Goal: Information Seeking & Learning: Learn about a topic

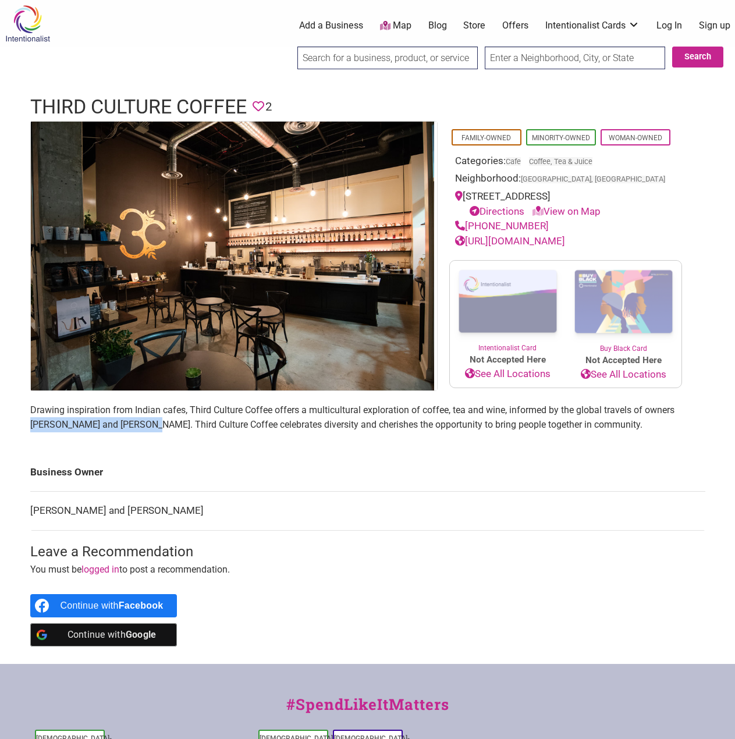
drag, startPoint x: 33, startPoint y: 422, endPoint x: 150, endPoint y: 424, distance: 116.4
click at [150, 424] on p "Drawing inspiration from Indian cafes, Third Culture Coffee offers a multicultu…" at bounding box center [367, 418] width 675 height 30
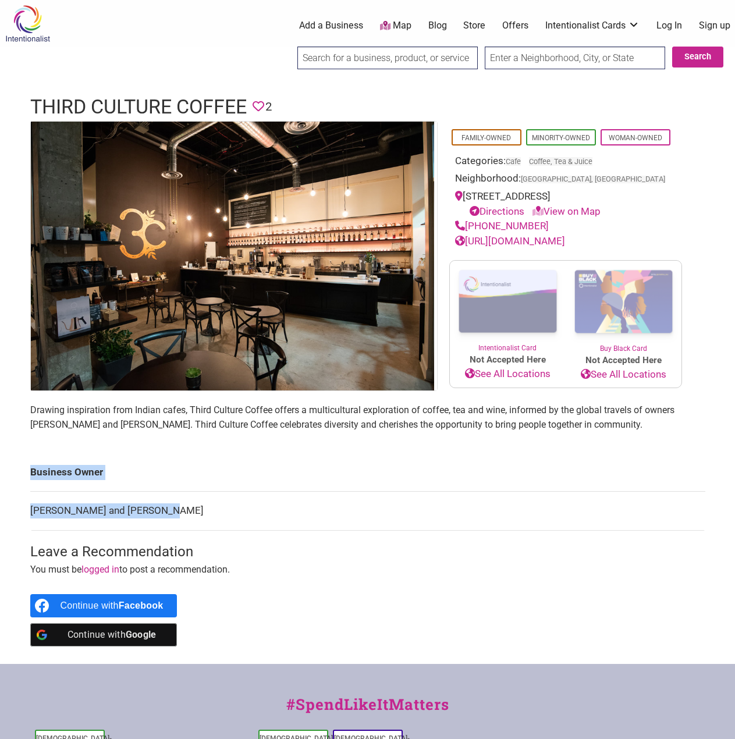
drag, startPoint x: 170, startPoint y: 520, endPoint x: 162, endPoint y: 434, distance: 85.9
click at [30, 522] on td "Radhika Kapur and Varun Das" at bounding box center [367, 511] width 675 height 39
copy td "Radhika Kapur and Varun Das"
click at [403, 24] on link "Map" at bounding box center [395, 25] width 31 height 13
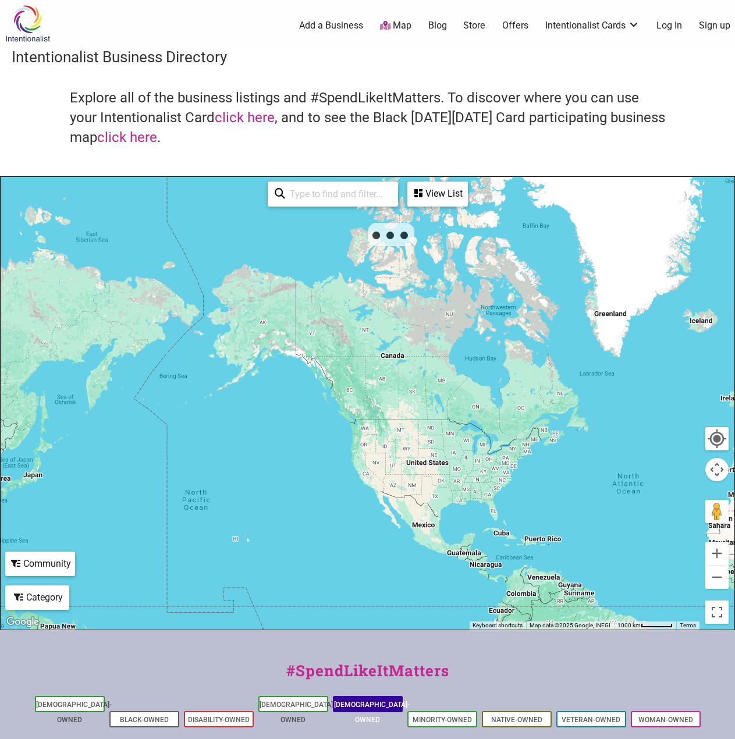
click at [356, 698] on li "[DEMOGRAPHIC_DATA]-Owned" at bounding box center [368, 704] width 70 height 16
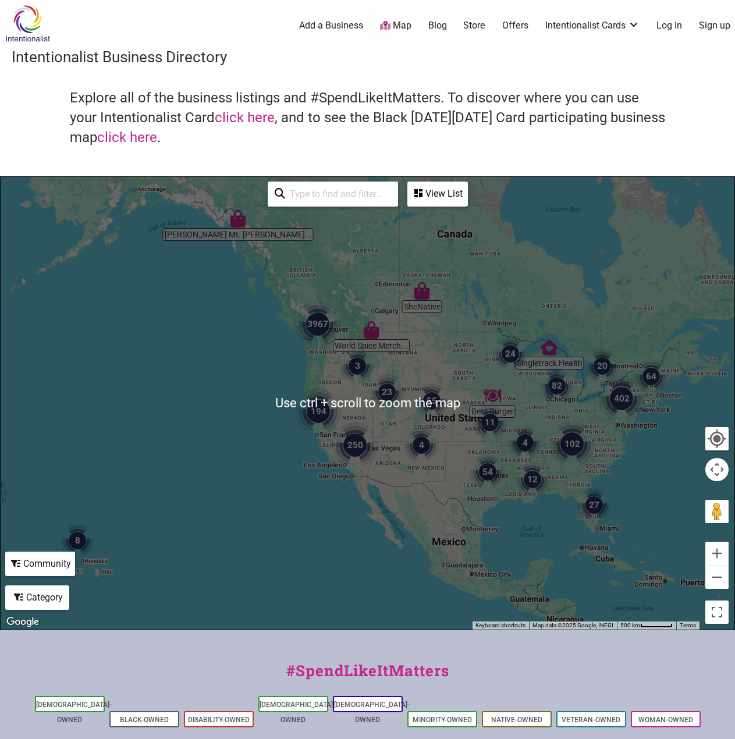
click at [295, 343] on img "3967" at bounding box center [318, 324] width 56 height 56
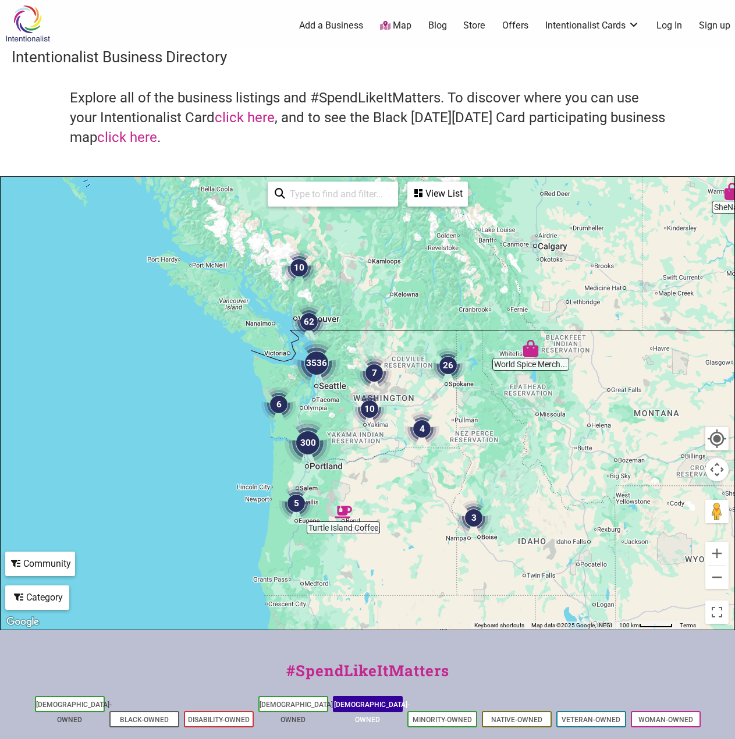
click at [367, 703] on link "[DEMOGRAPHIC_DATA]-Owned" at bounding box center [372, 712] width 76 height 23
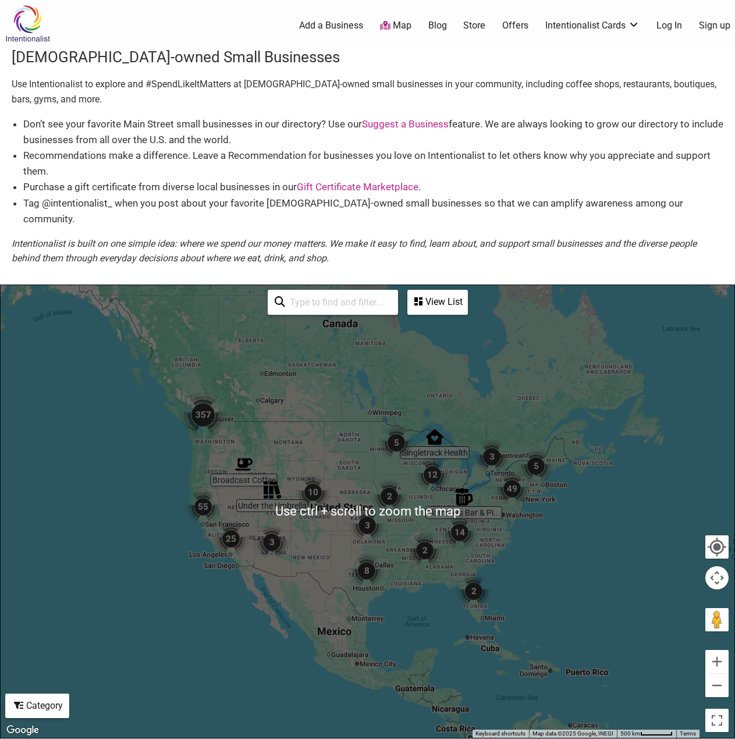
click at [197, 417] on img "357" at bounding box center [203, 415] width 56 height 56
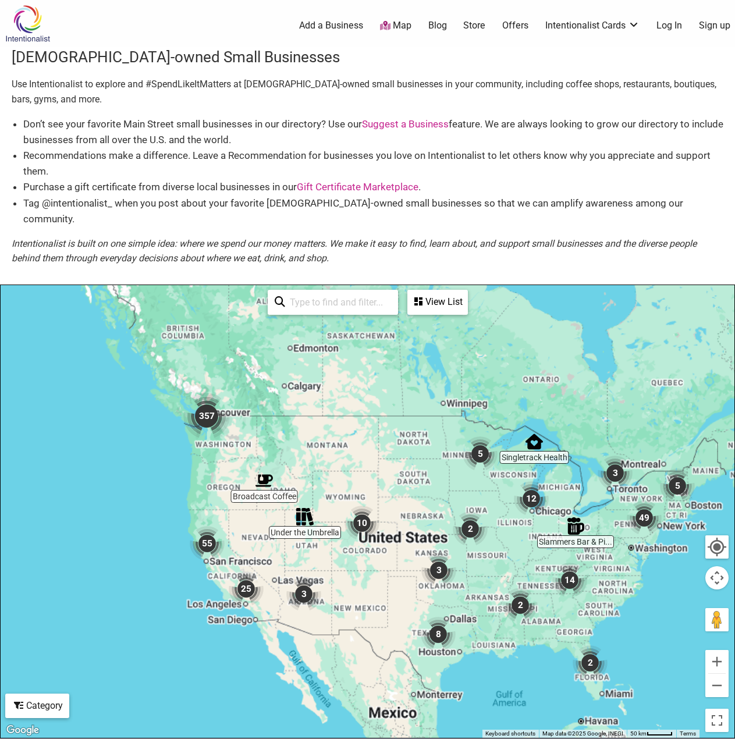
click at [197, 417] on img "357" at bounding box center [207, 416] width 56 height 56
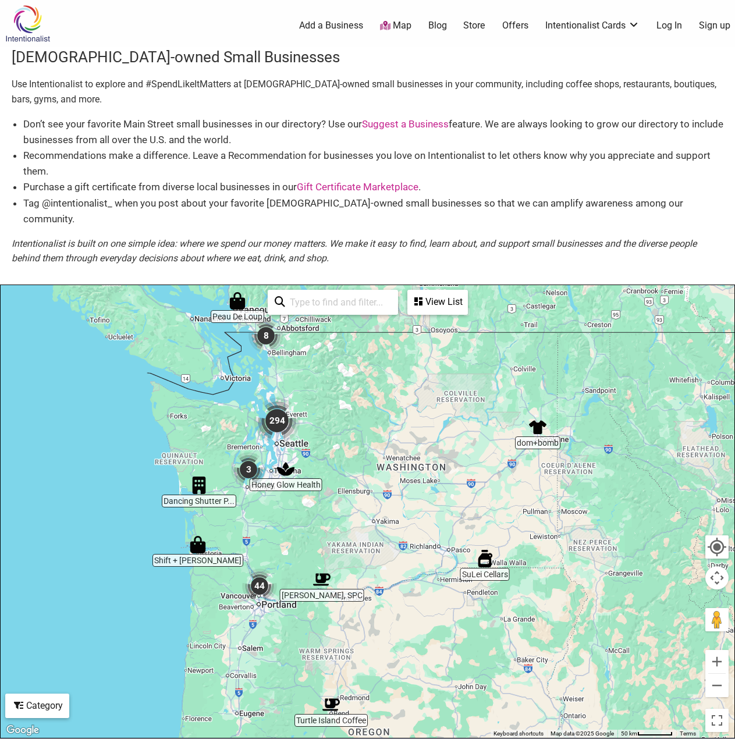
click at [223, 407] on div "To navigate, press the arrow keys." at bounding box center [368, 511] width 734 height 453
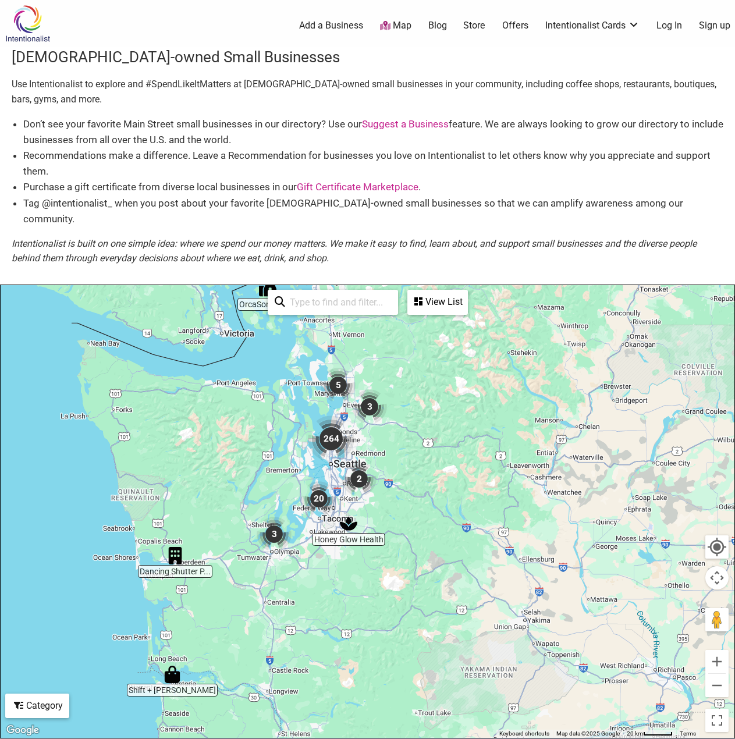
click at [437, 455] on div "To navigate, press the arrow keys." at bounding box center [368, 511] width 734 height 453
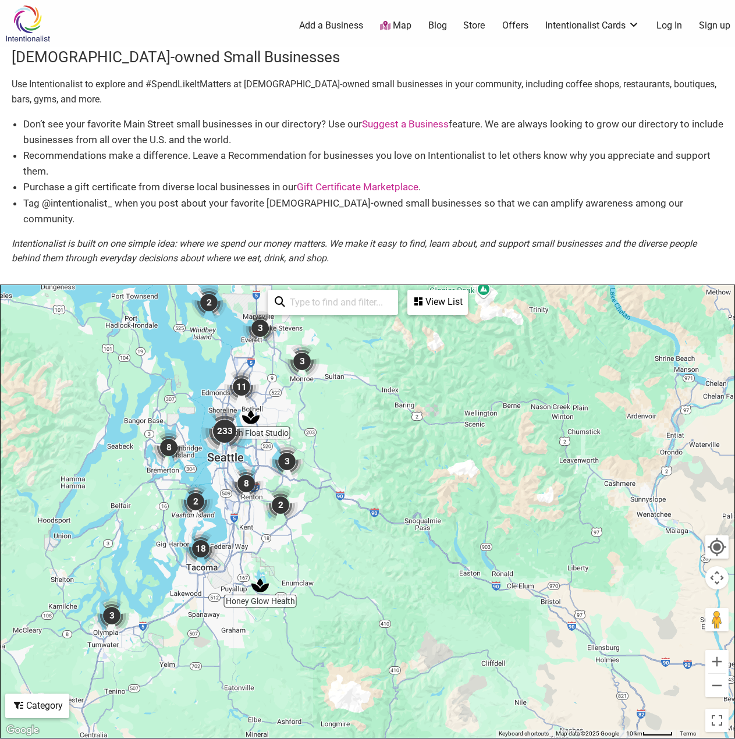
click at [323, 420] on div "To navigate, press the arrow keys." at bounding box center [368, 511] width 734 height 453
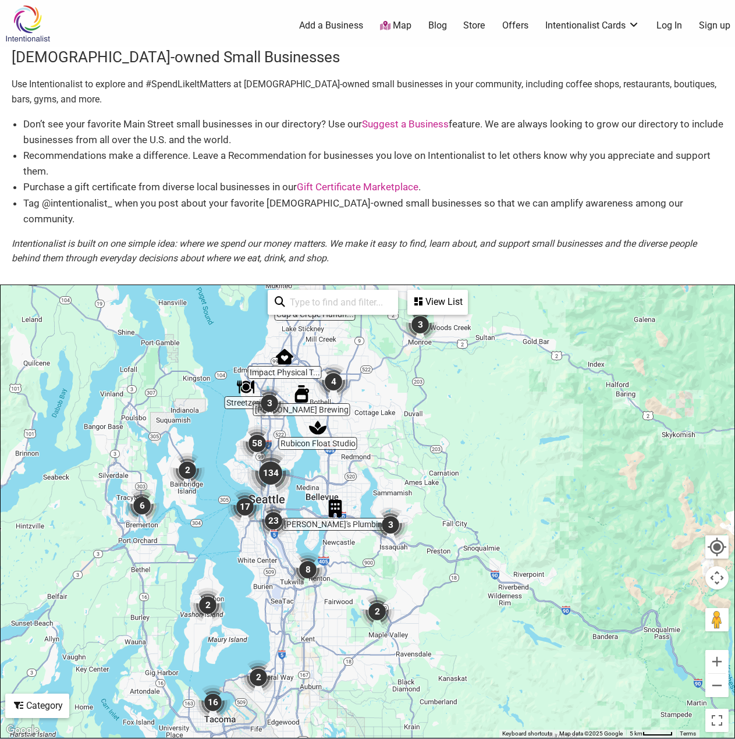
drag, startPoint x: 315, startPoint y: 414, endPoint x: 432, endPoint y: 429, distance: 118.0
click at [451, 434] on div "To navigate, press the arrow keys." at bounding box center [368, 511] width 734 height 453
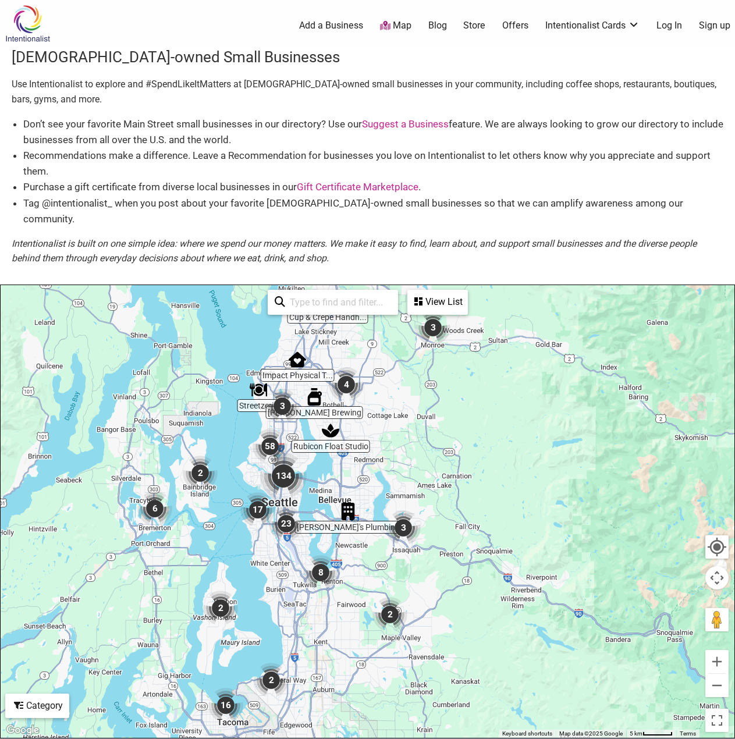
click at [404, 414] on div "To navigate, press the arrow keys." at bounding box center [368, 511] width 734 height 453
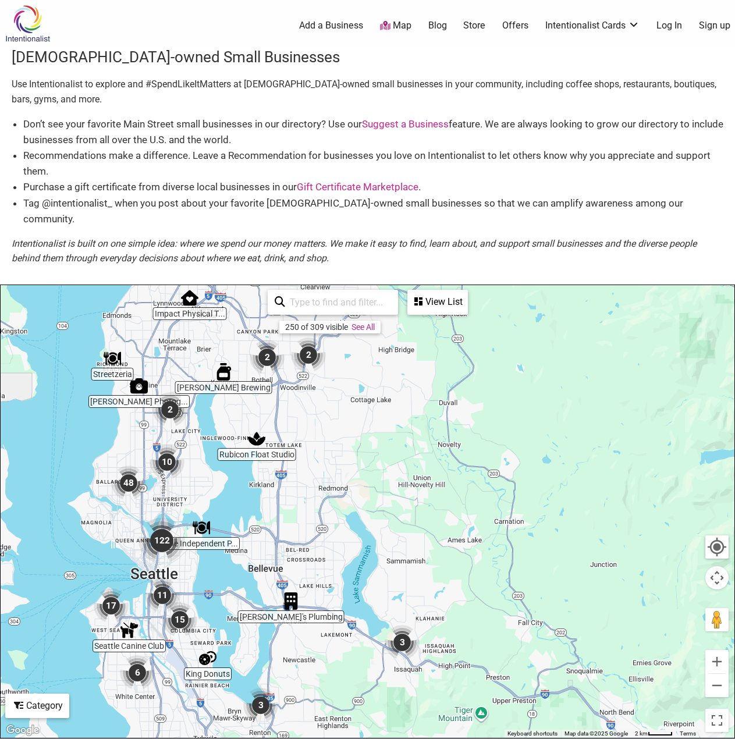
click at [349, 422] on div "To navigate, press the arrow keys." at bounding box center [368, 511] width 734 height 453
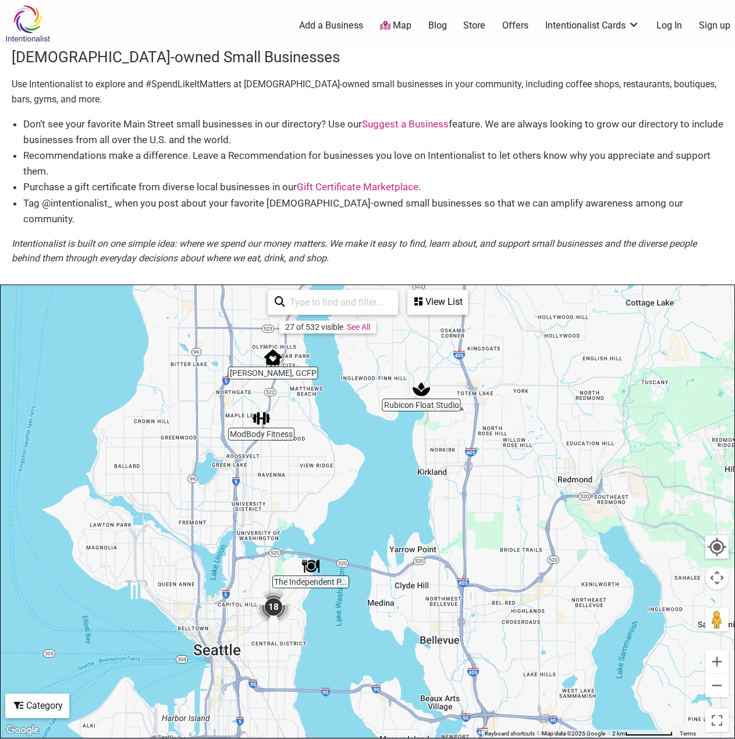
drag, startPoint x: 331, startPoint y: 429, endPoint x: 592, endPoint y: 368, distance: 268.3
click at [592, 368] on div "To navigate, press the arrow keys." at bounding box center [368, 511] width 734 height 453
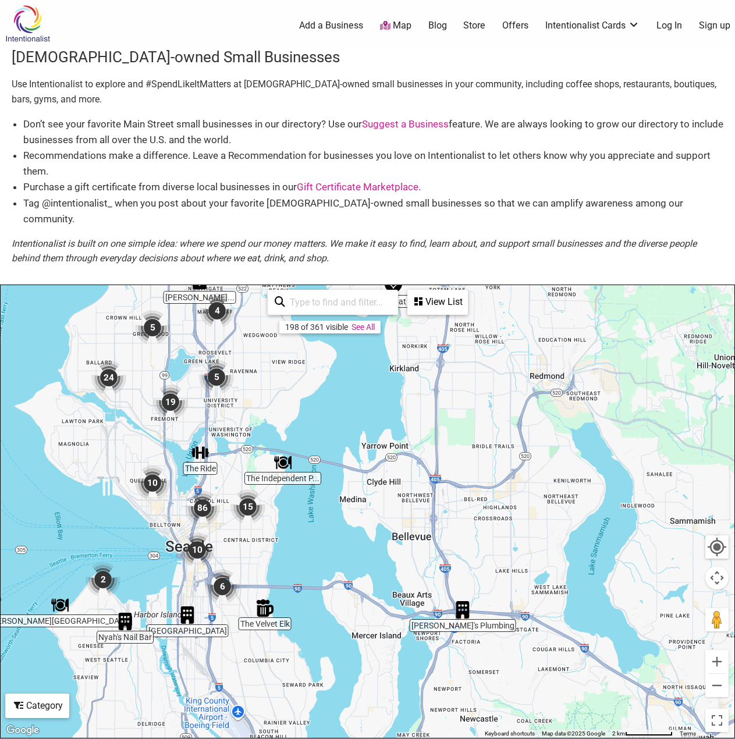
drag, startPoint x: 540, startPoint y: 583, endPoint x: 512, endPoint y: 479, distance: 107.3
click at [512, 479] on div "To navigate, press the arrow keys." at bounding box center [368, 511] width 734 height 453
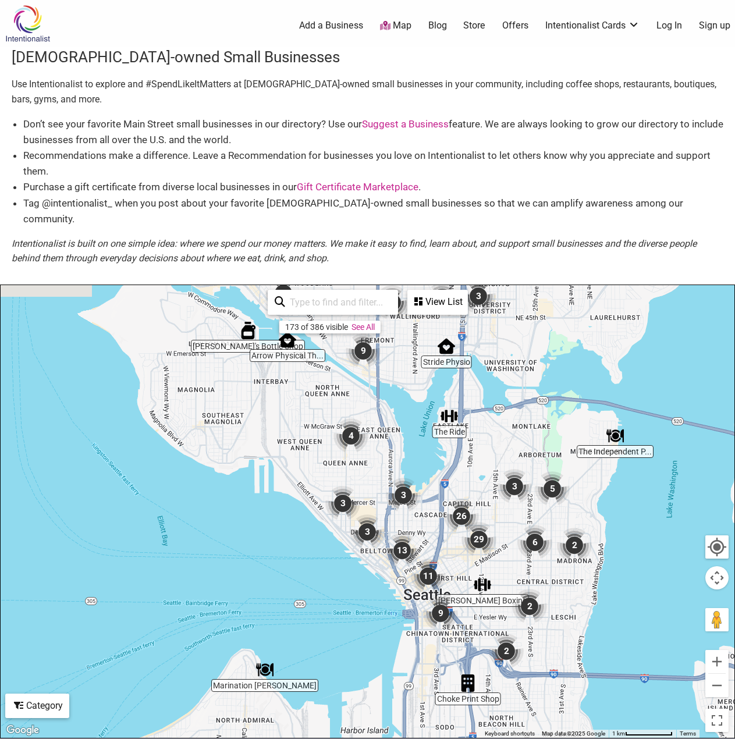
drag, startPoint x: 250, startPoint y: 459, endPoint x: 448, endPoint y: 456, distance: 198.5
click at [448, 457] on div "To navigate, press the arrow keys." at bounding box center [368, 511] width 734 height 453
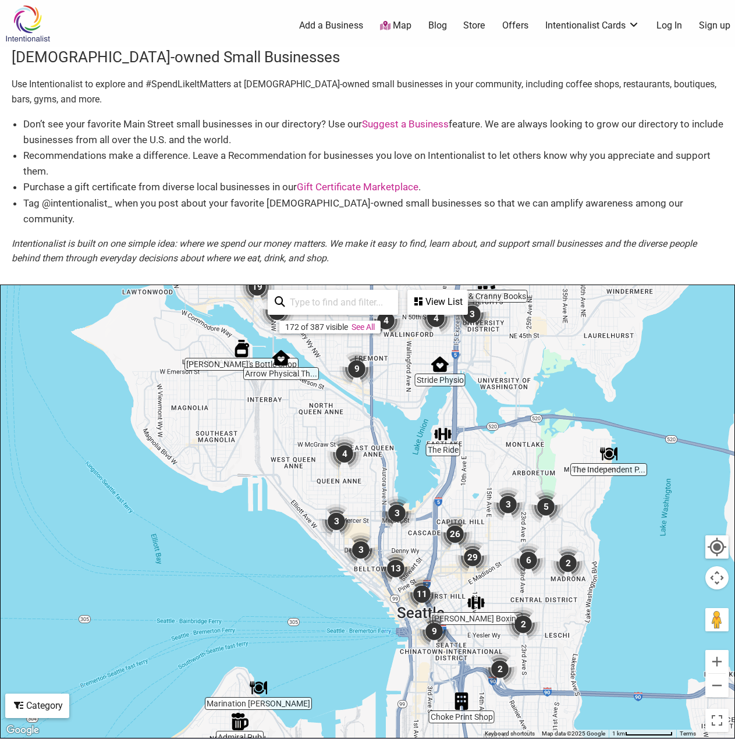
click at [438, 351] on img "Stride Physio" at bounding box center [440, 364] width 27 height 27
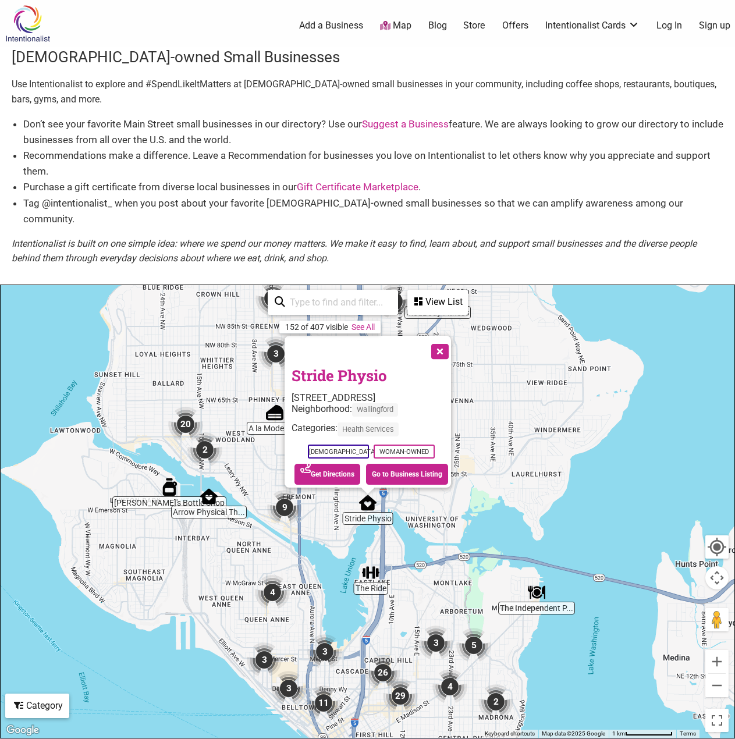
click at [453, 336] on button "Close" at bounding box center [438, 350] width 29 height 29
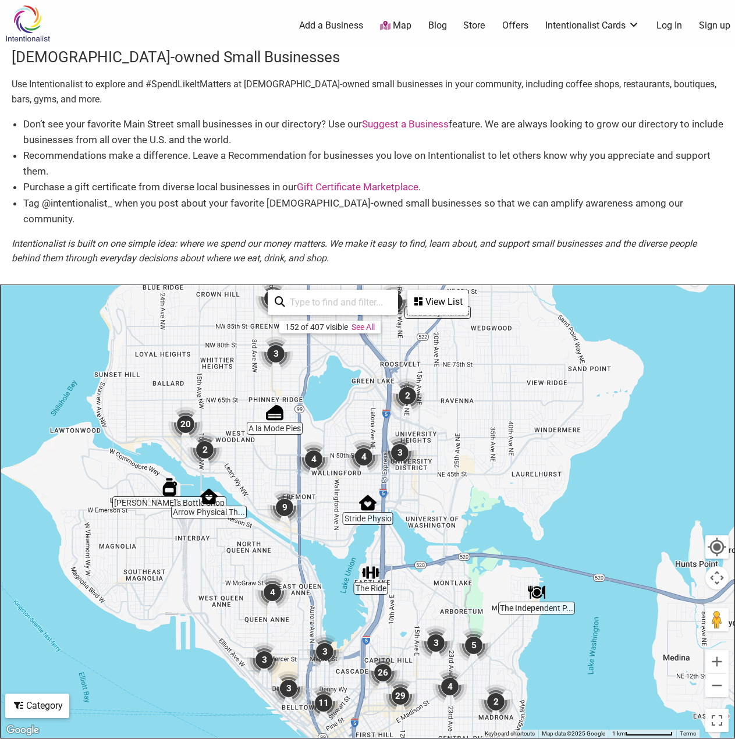
click at [313, 439] on img "4" at bounding box center [314, 459] width 44 height 44
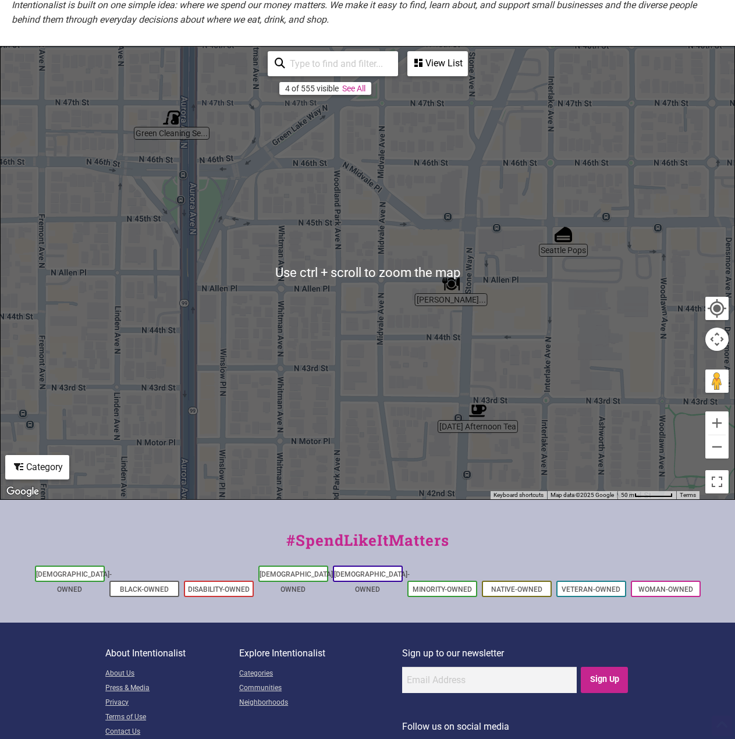
scroll to position [261, 0]
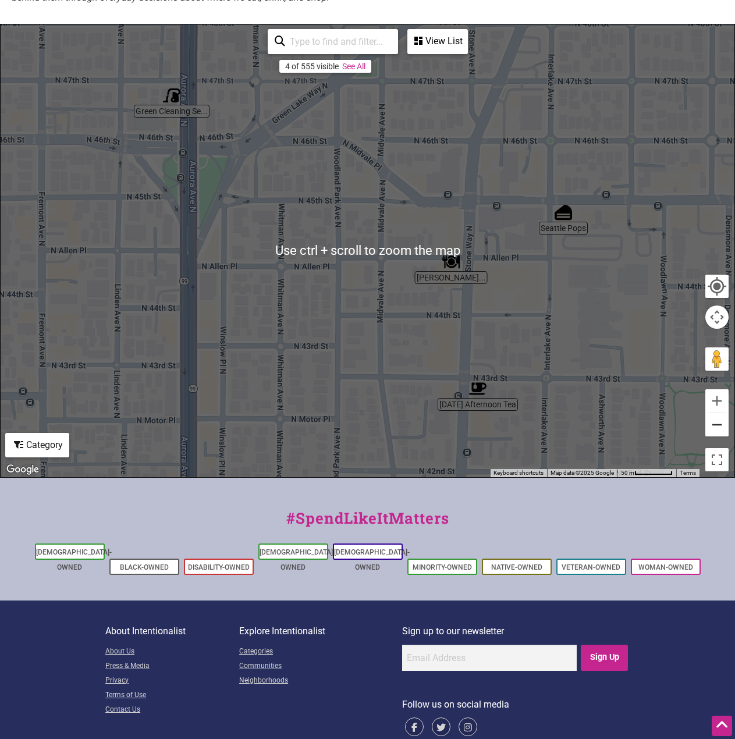
click at [714, 413] on button "Zoom out" at bounding box center [716, 424] width 23 height 23
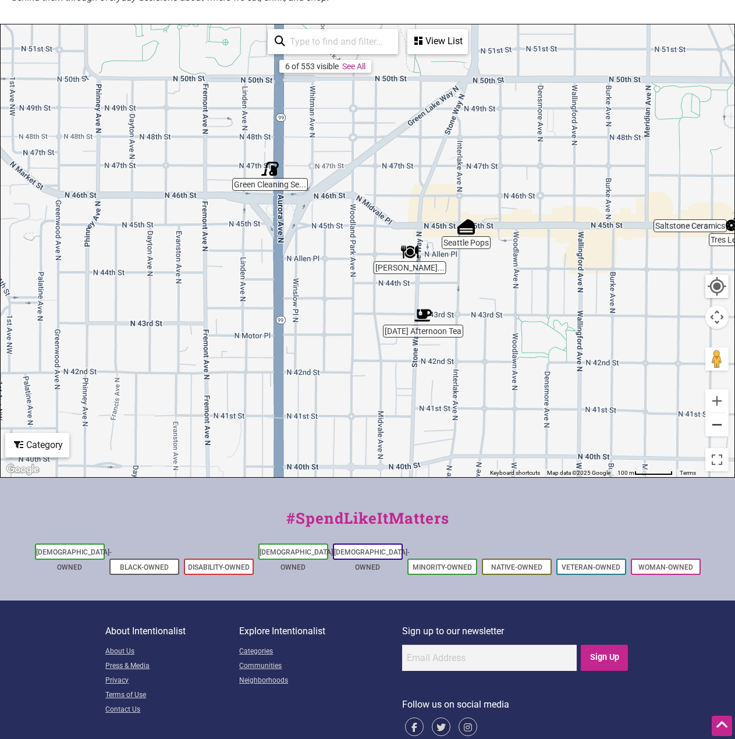
click at [716, 413] on button "Zoom out" at bounding box center [716, 424] width 23 height 23
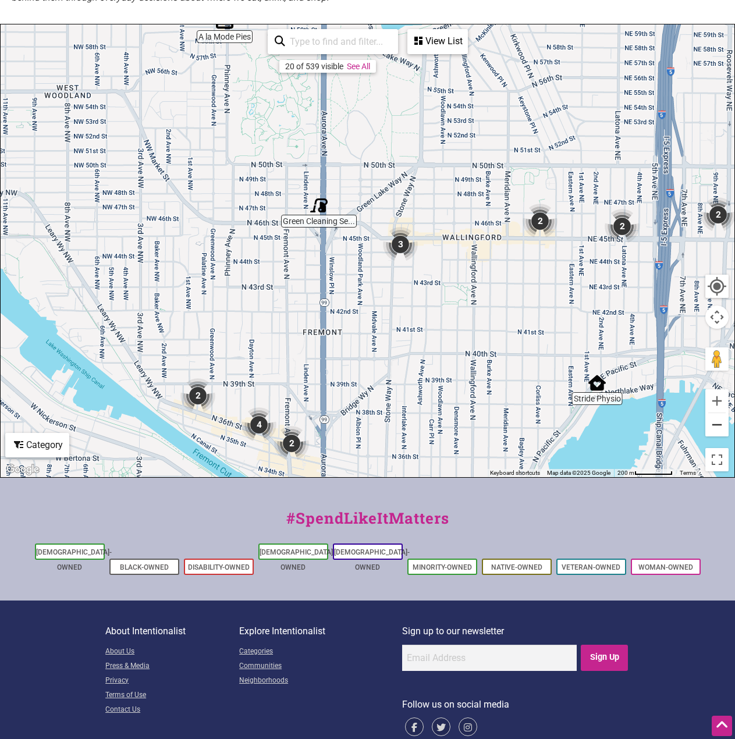
click at [716, 413] on button "Zoom out" at bounding box center [716, 424] width 23 height 23
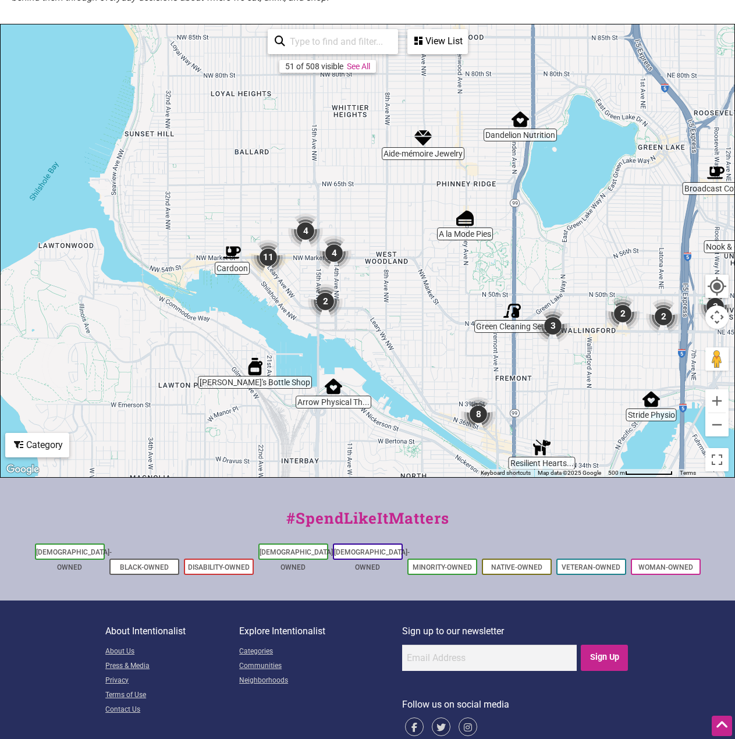
drag, startPoint x: 436, startPoint y: 211, endPoint x: 604, endPoint y: 303, distance: 191.2
click at [604, 303] on img "2" at bounding box center [623, 314] width 44 height 44
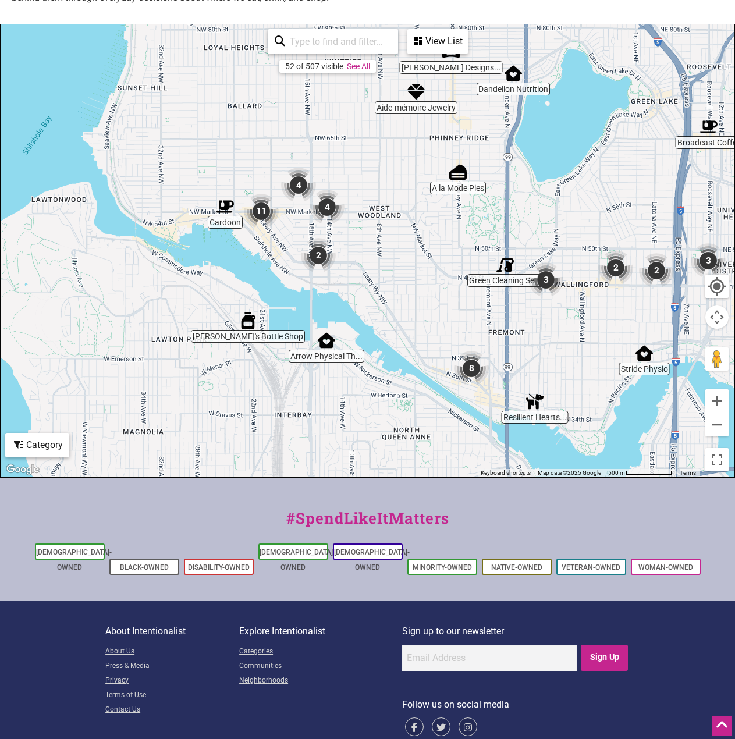
drag, startPoint x: 523, startPoint y: 382, endPoint x: 516, endPoint y: 339, distance: 44.2
click at [516, 339] on div "To navigate, press the arrow keys." at bounding box center [368, 250] width 734 height 453
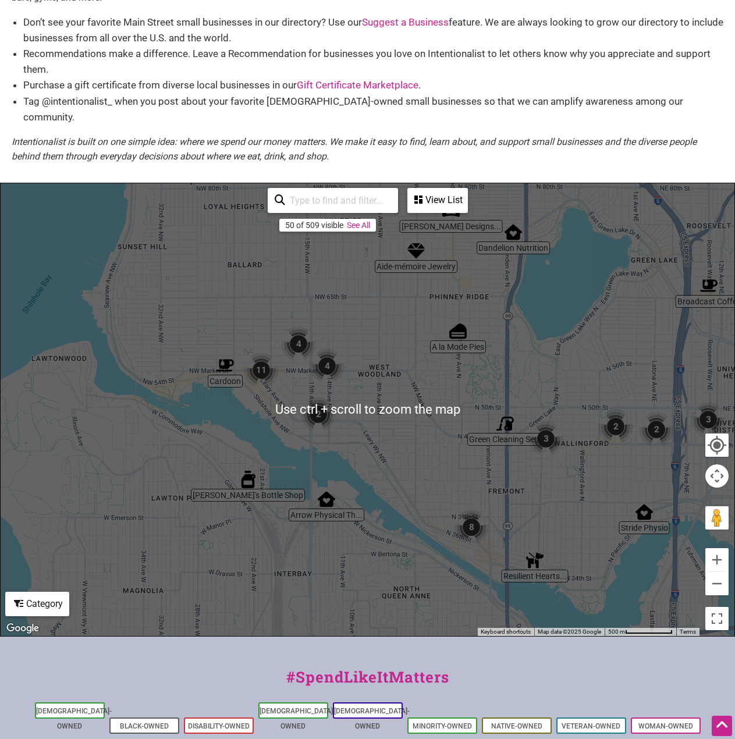
scroll to position [86, 0]
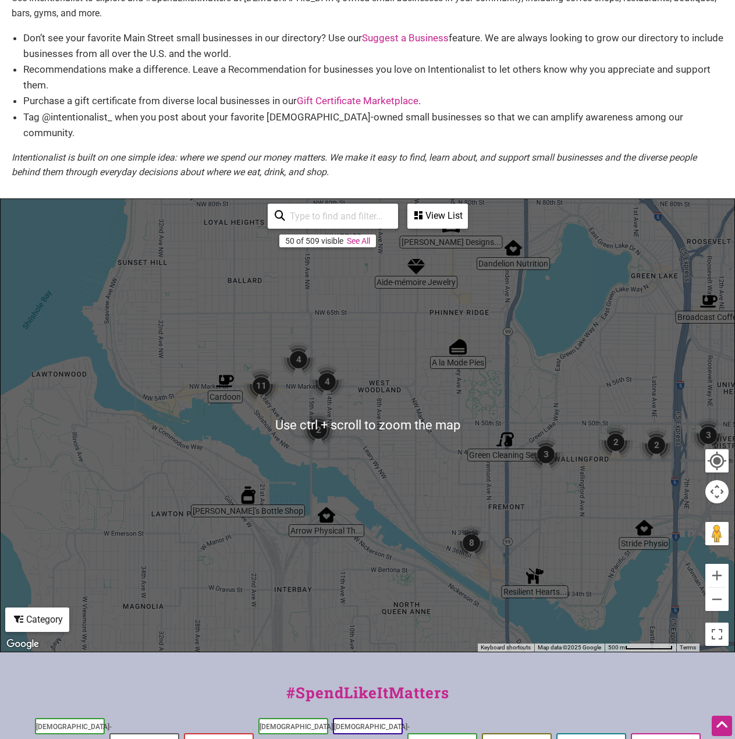
click at [290, 403] on div "To navigate, press the arrow keys." at bounding box center [368, 425] width 734 height 453
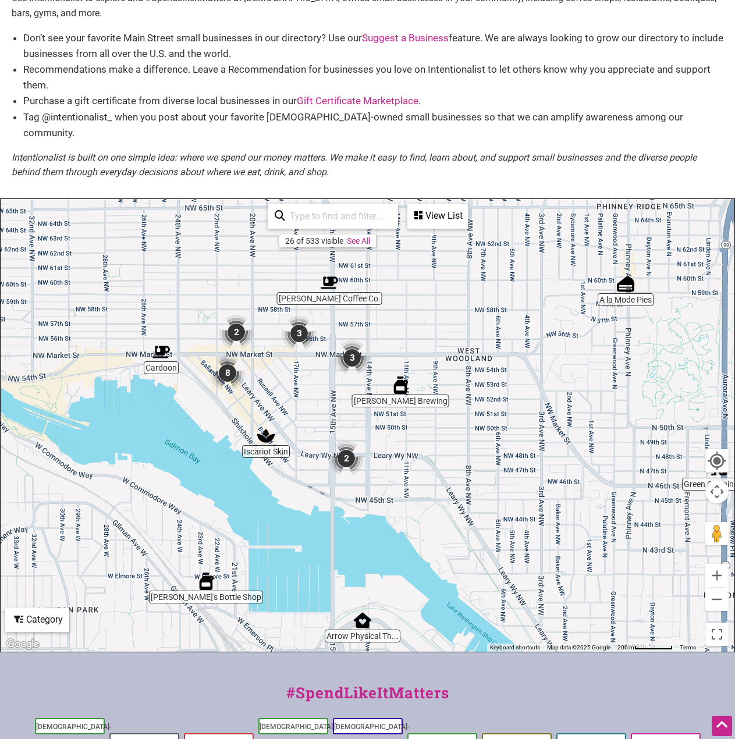
click at [299, 372] on div "To navigate, press the arrow keys." at bounding box center [368, 425] width 734 height 453
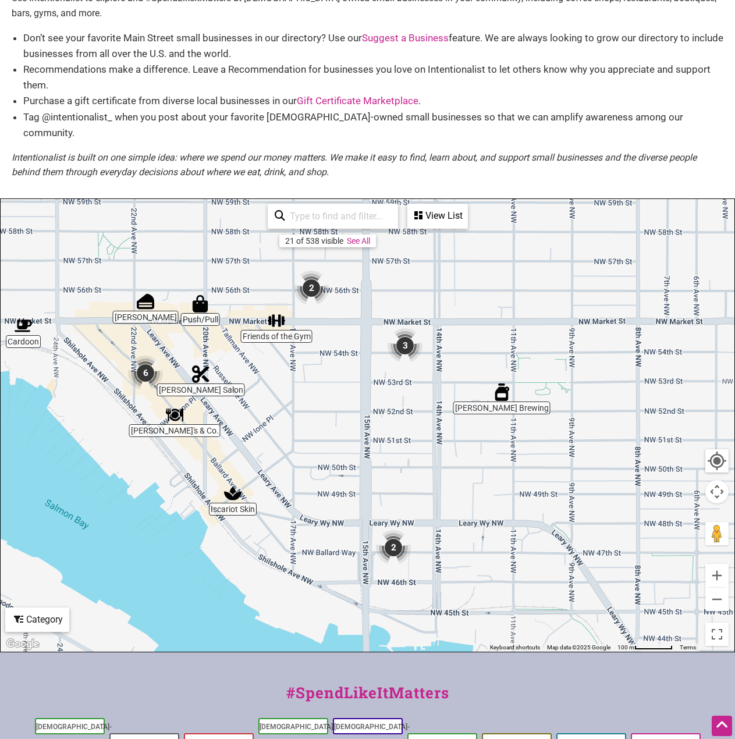
click at [447, 470] on div "To navigate, press the arrow keys." at bounding box center [368, 425] width 734 height 453
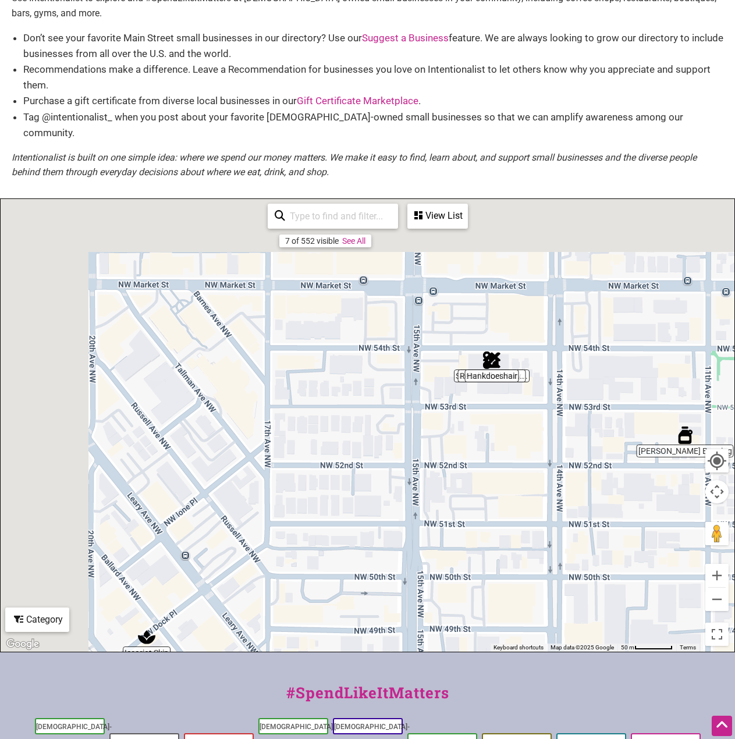
drag, startPoint x: 432, startPoint y: 417, endPoint x: 585, endPoint y: 626, distance: 258.6
click at [585, 626] on div "To navigate, press the arrow keys." at bounding box center [368, 425] width 734 height 453
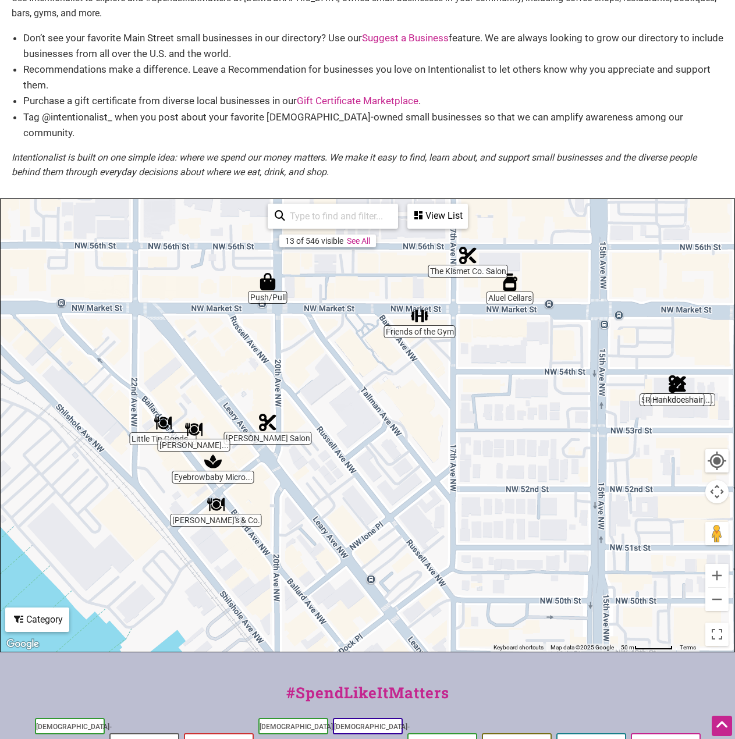
drag, startPoint x: 281, startPoint y: 440, endPoint x: 442, endPoint y: 435, distance: 160.7
click at [442, 435] on div "To navigate, press the arrow keys." at bounding box center [368, 425] width 734 height 453
click at [714, 588] on button "Zoom out" at bounding box center [716, 599] width 23 height 23
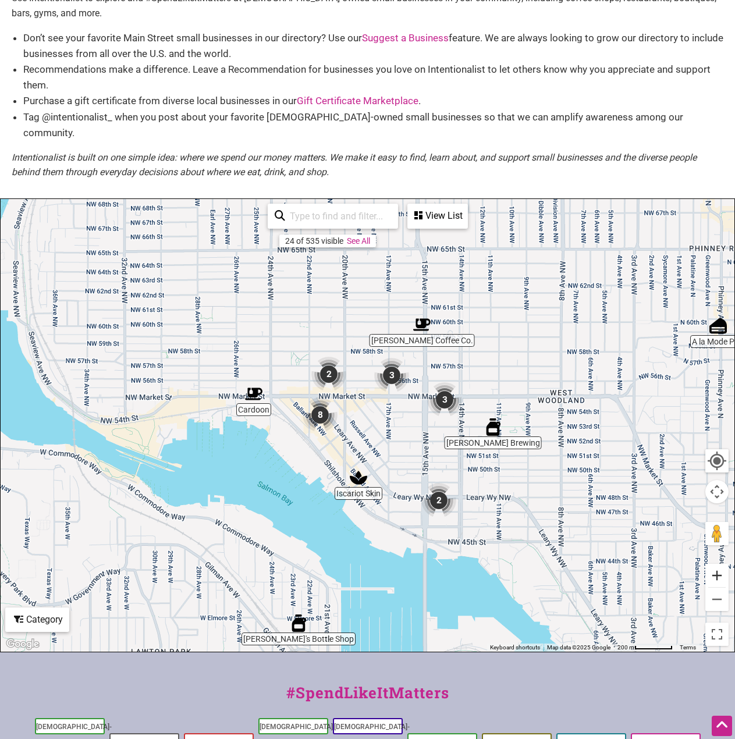
click at [711, 566] on button "Zoom in" at bounding box center [716, 575] width 23 height 23
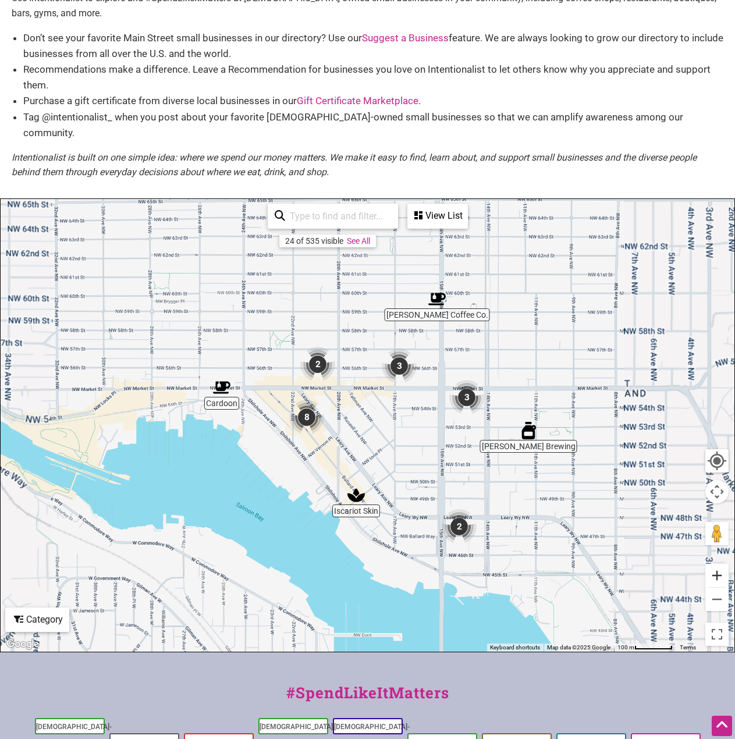
click at [710, 565] on button "Zoom in" at bounding box center [716, 575] width 23 height 23
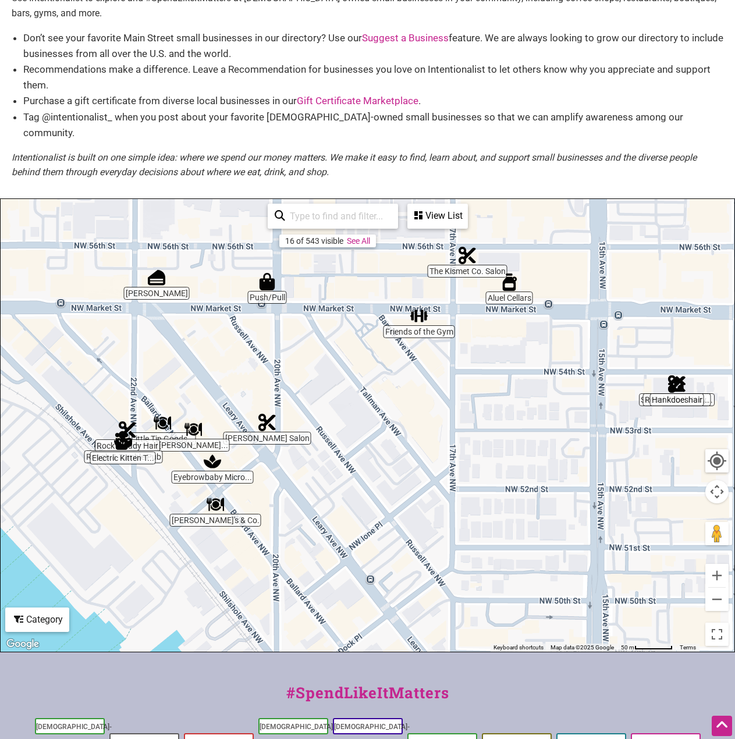
click at [266, 274] on img "Push/Pull" at bounding box center [267, 281] width 27 height 27
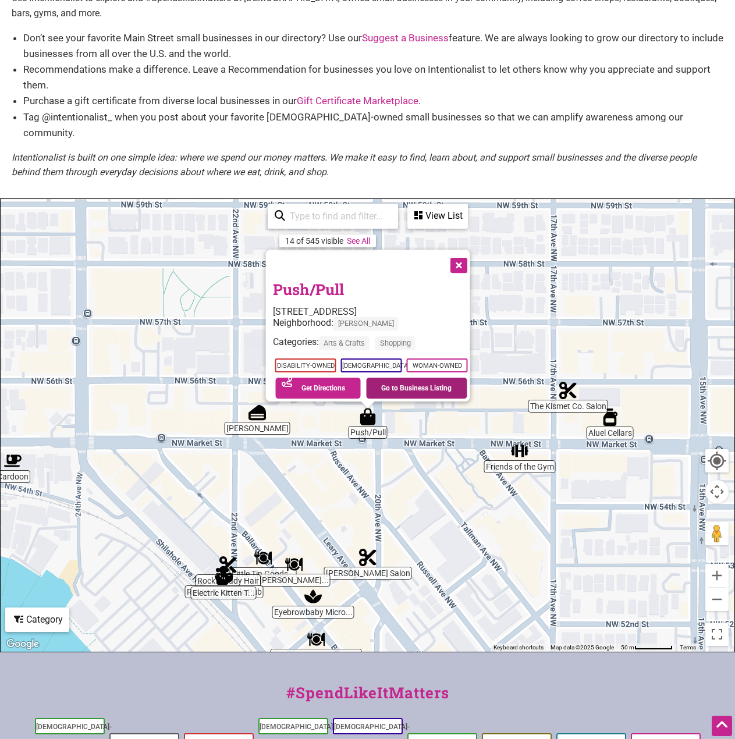
click at [416, 378] on link "Go to Business Listing" at bounding box center [416, 388] width 101 height 21
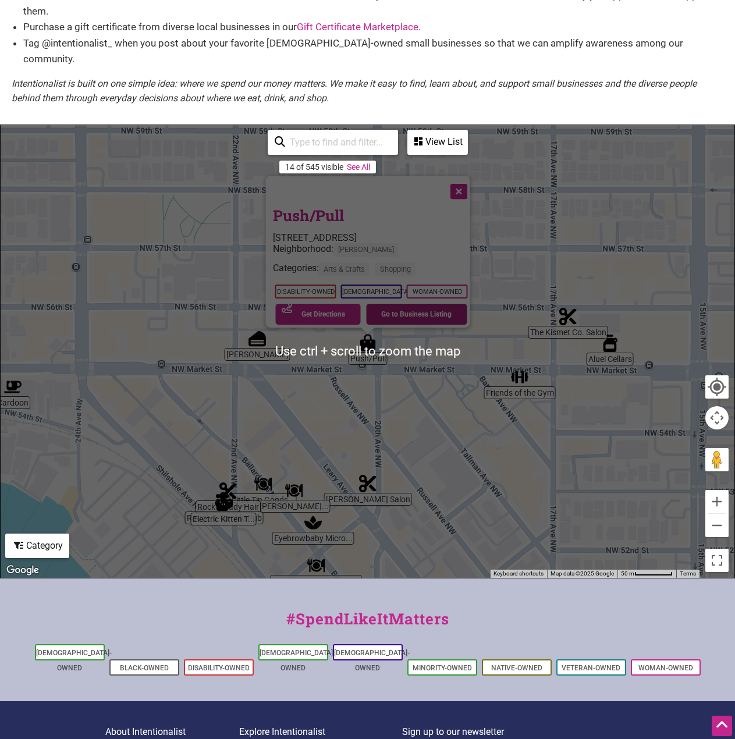
scroll to position [261, 0]
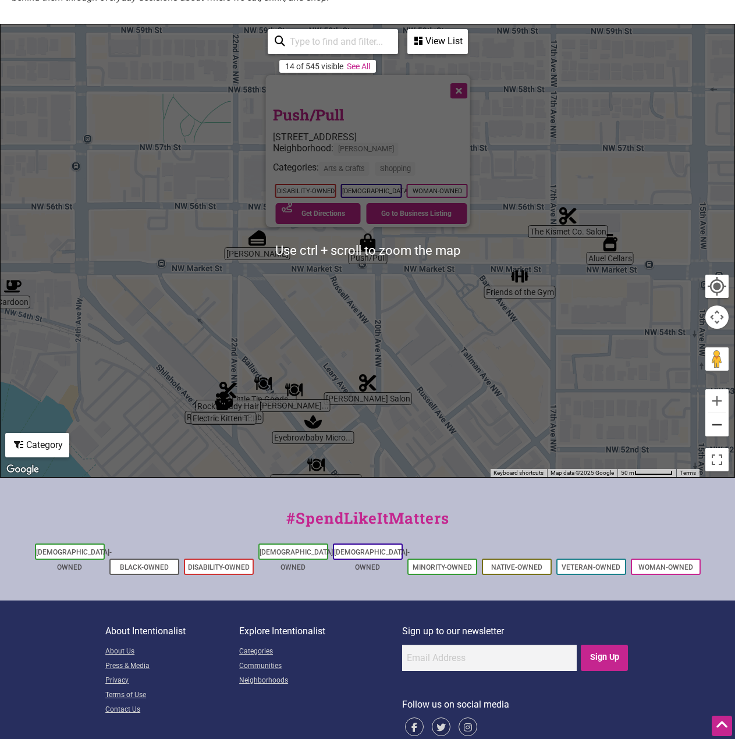
click at [716, 414] on button "Zoom out" at bounding box center [716, 424] width 23 height 23
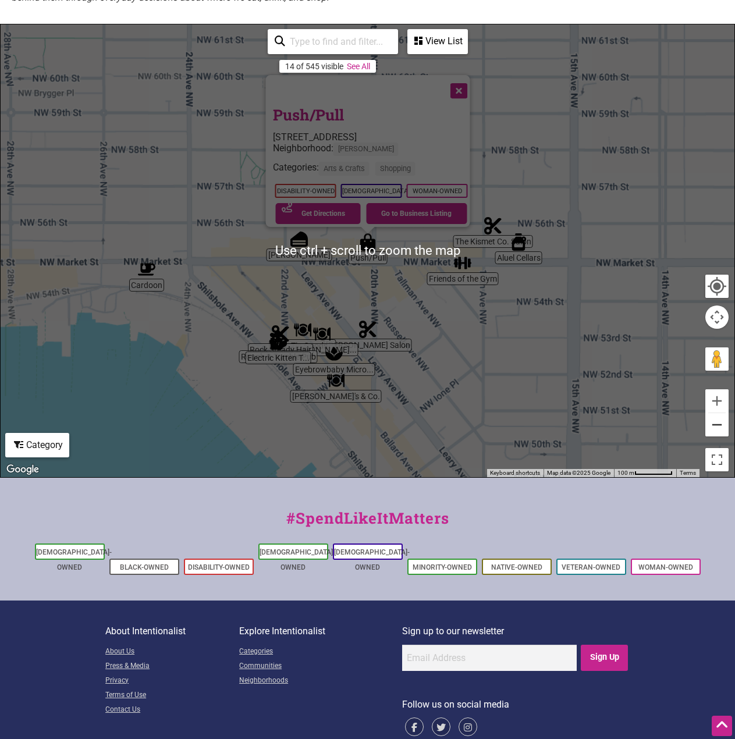
click at [716, 413] on button "Zoom out" at bounding box center [716, 424] width 23 height 23
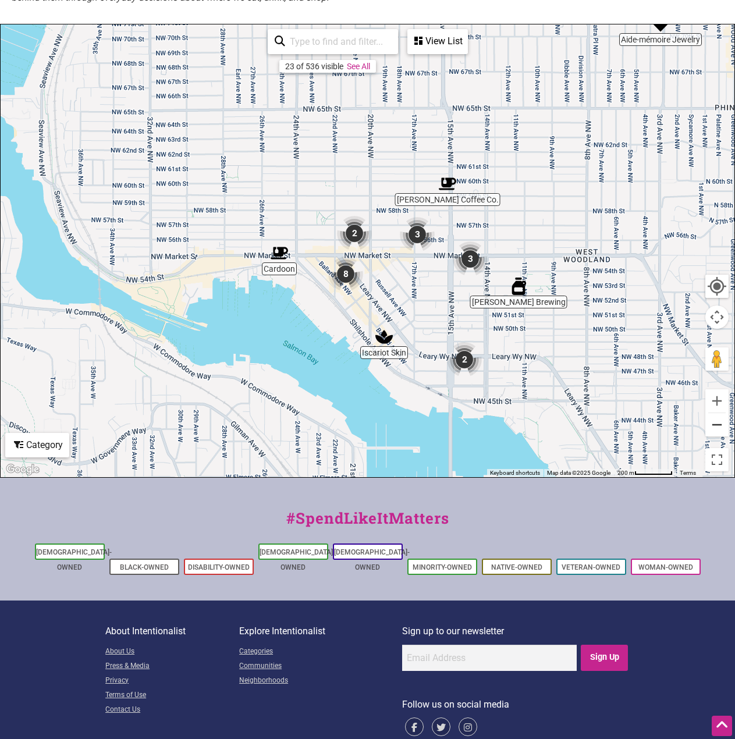
click at [716, 413] on button "Zoom out" at bounding box center [716, 424] width 23 height 23
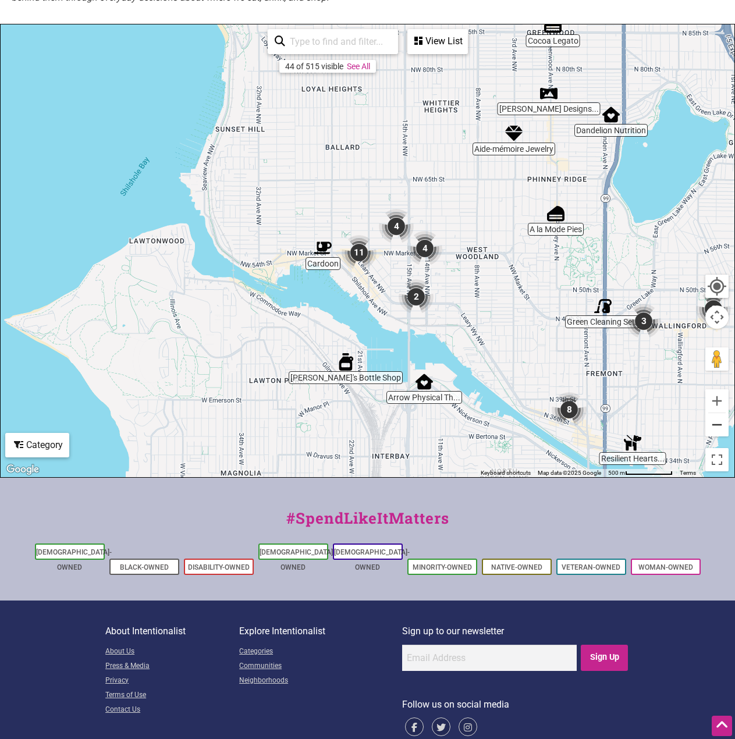
click at [716, 413] on button "Zoom out" at bounding box center [716, 424] width 23 height 23
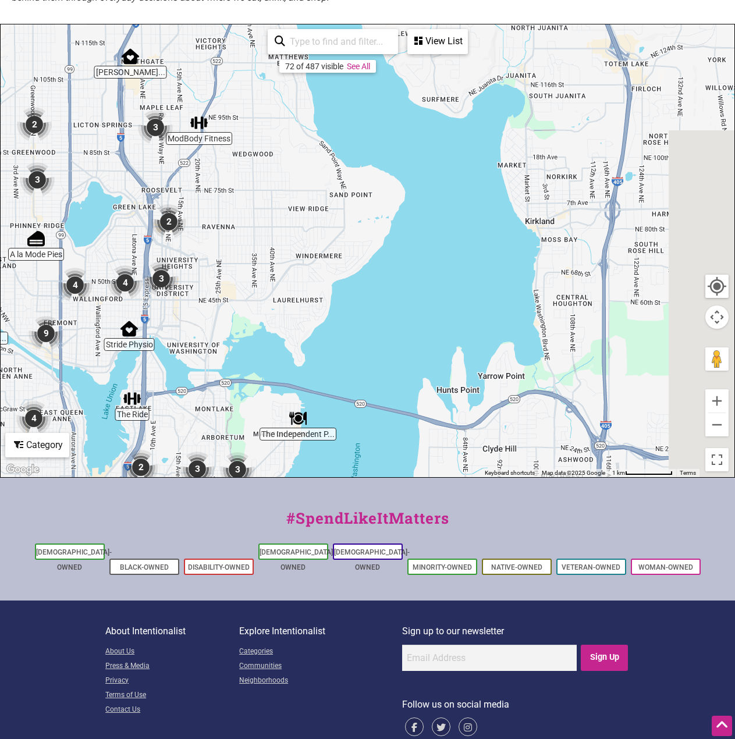
drag, startPoint x: 590, startPoint y: 253, endPoint x: 198, endPoint y: 251, distance: 391.7
click at [154, 257] on img "3" at bounding box center [161, 279] width 44 height 44
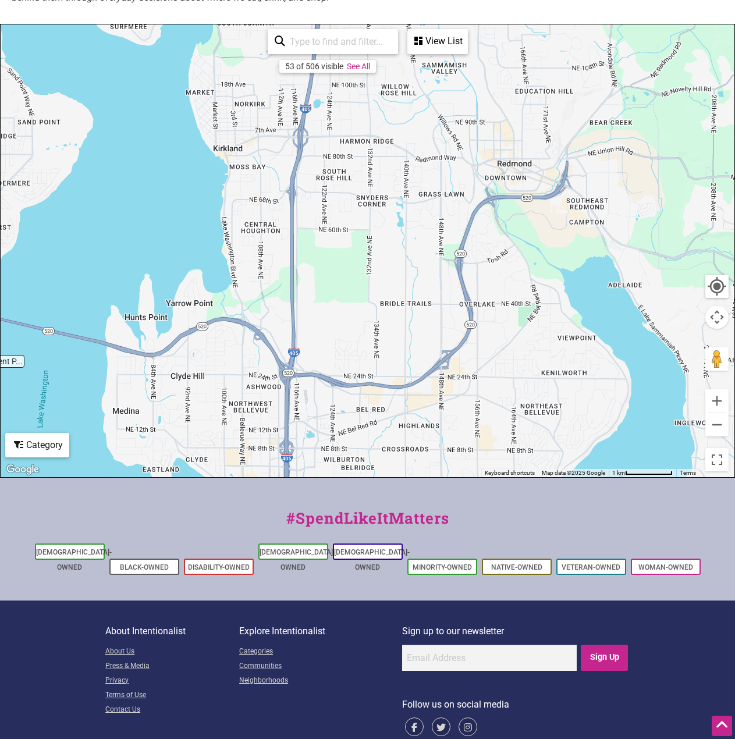
drag, startPoint x: 624, startPoint y: 293, endPoint x: 320, endPoint y: 232, distance: 310.4
click at [320, 232] on div "To navigate, press the arrow keys." at bounding box center [368, 250] width 734 height 453
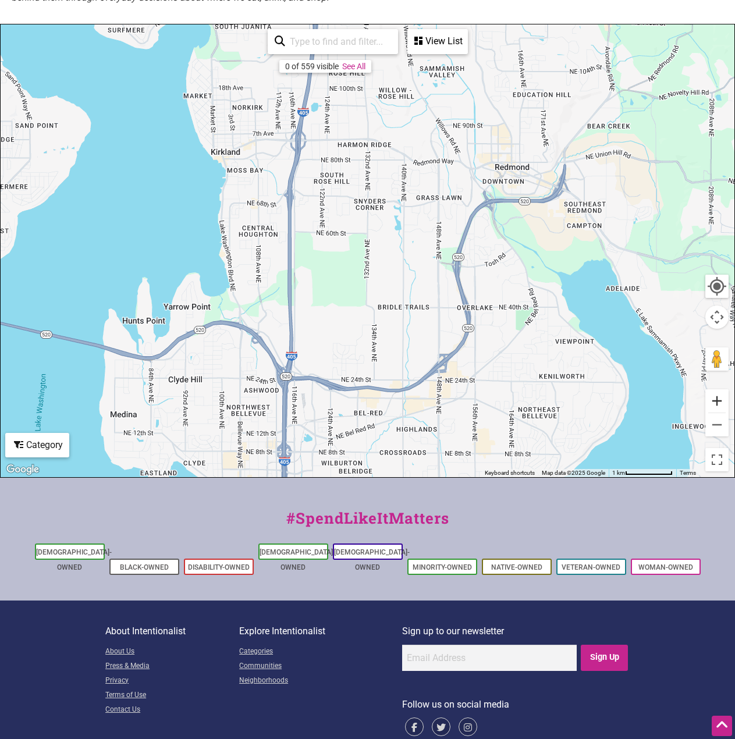
click at [715, 389] on button "Zoom in" at bounding box center [716, 400] width 23 height 23
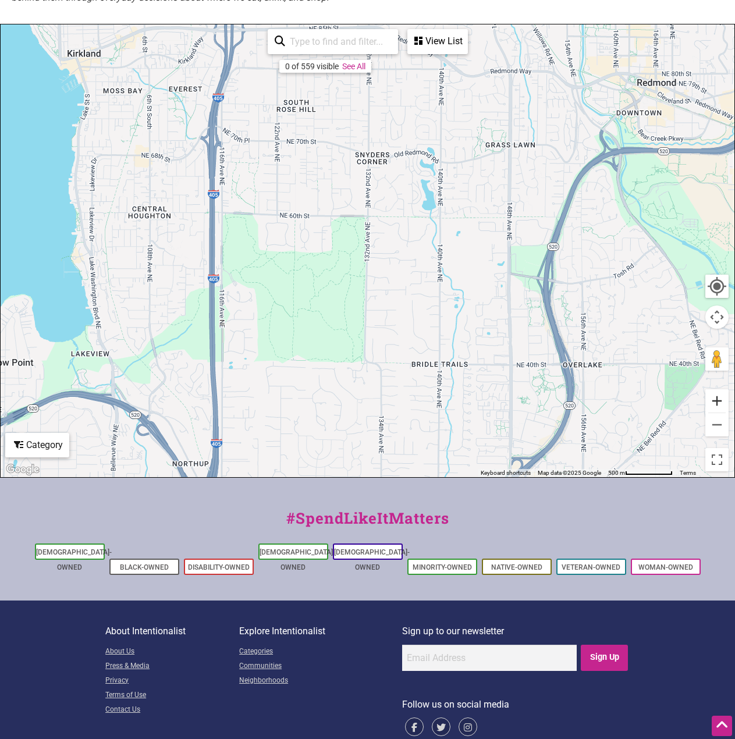
click at [714, 389] on button "Zoom in" at bounding box center [716, 400] width 23 height 23
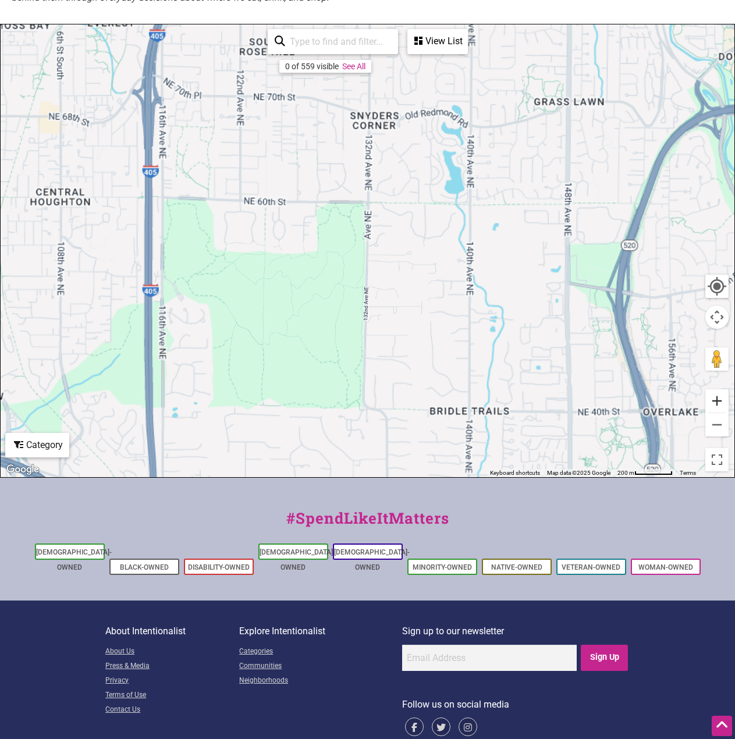
click at [714, 389] on button "Zoom in" at bounding box center [716, 400] width 23 height 23
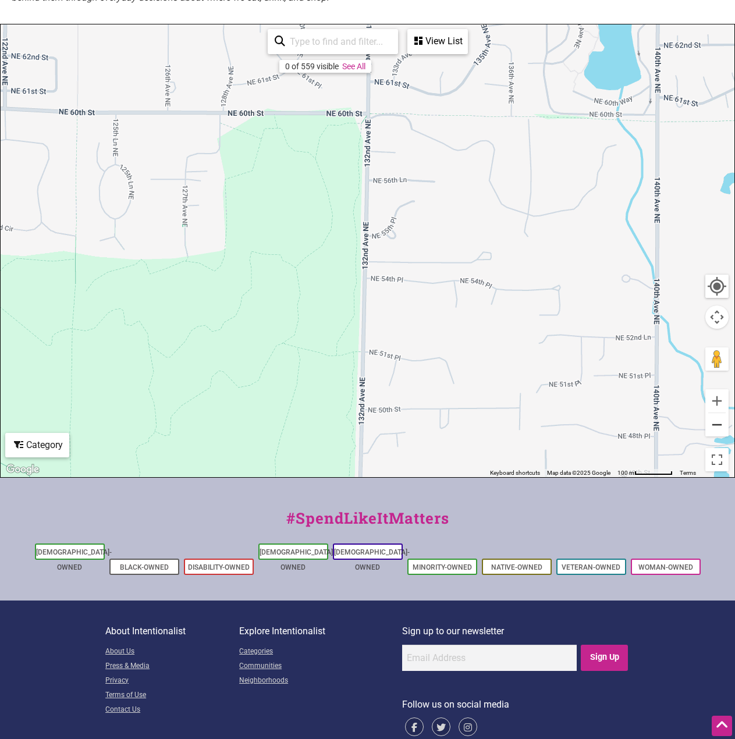
click at [723, 413] on button "Zoom out" at bounding box center [716, 424] width 23 height 23
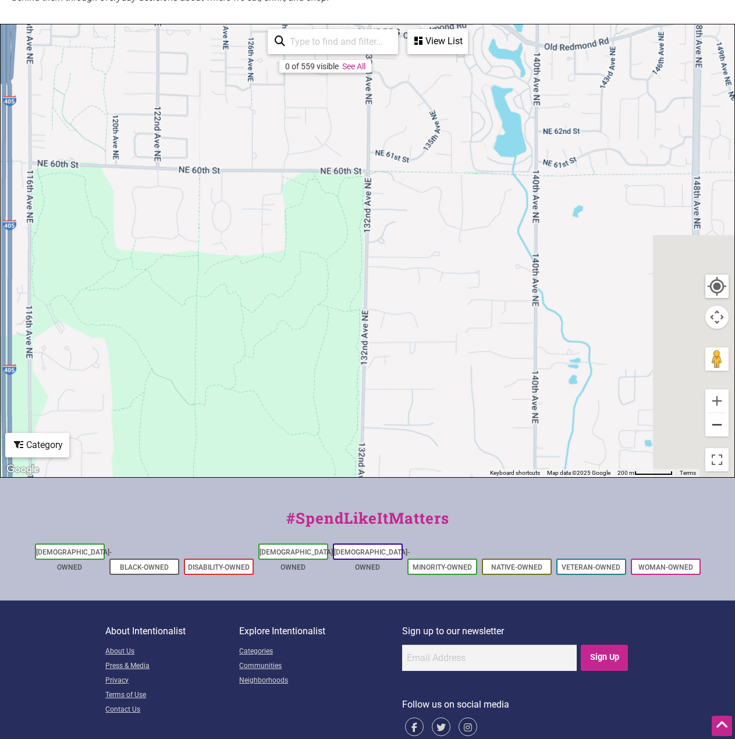
click at [714, 413] on button "Zoom out" at bounding box center [716, 424] width 23 height 23
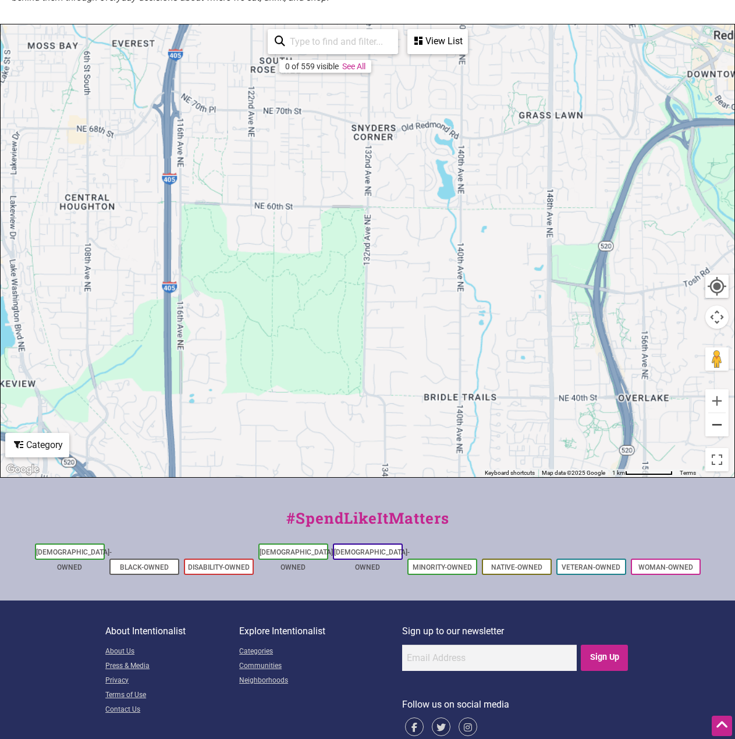
click at [714, 413] on button "Zoom out" at bounding box center [716, 424] width 23 height 23
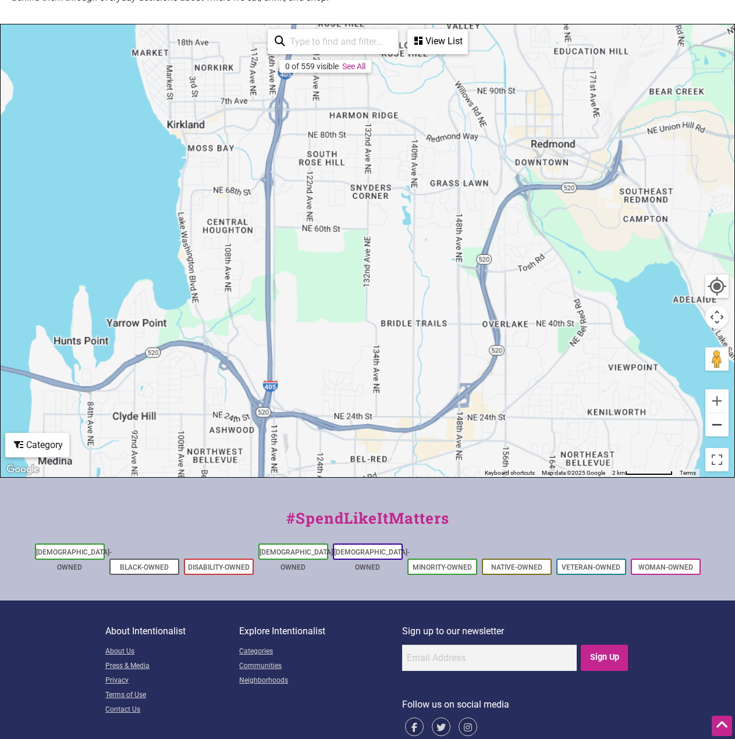
click at [714, 413] on button "Zoom out" at bounding box center [716, 424] width 23 height 23
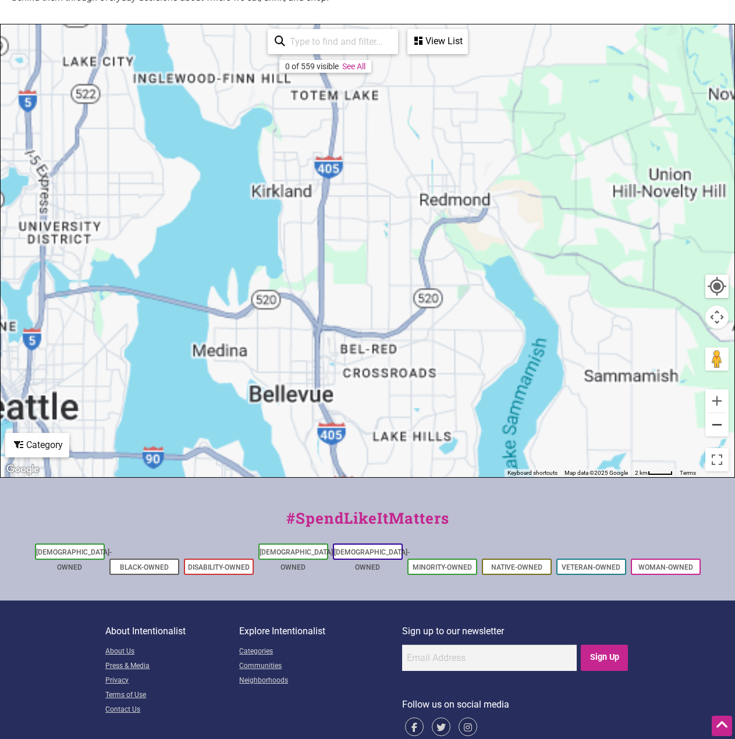
click at [714, 413] on button "Zoom out" at bounding box center [716, 424] width 23 height 23
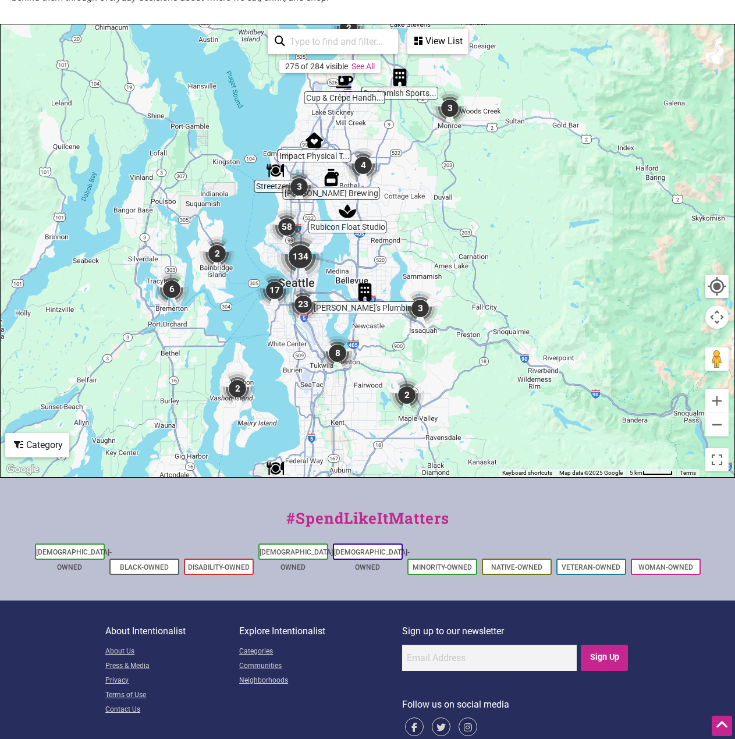
click at [439, 236] on div "To navigate, press the arrow keys." at bounding box center [368, 250] width 734 height 453
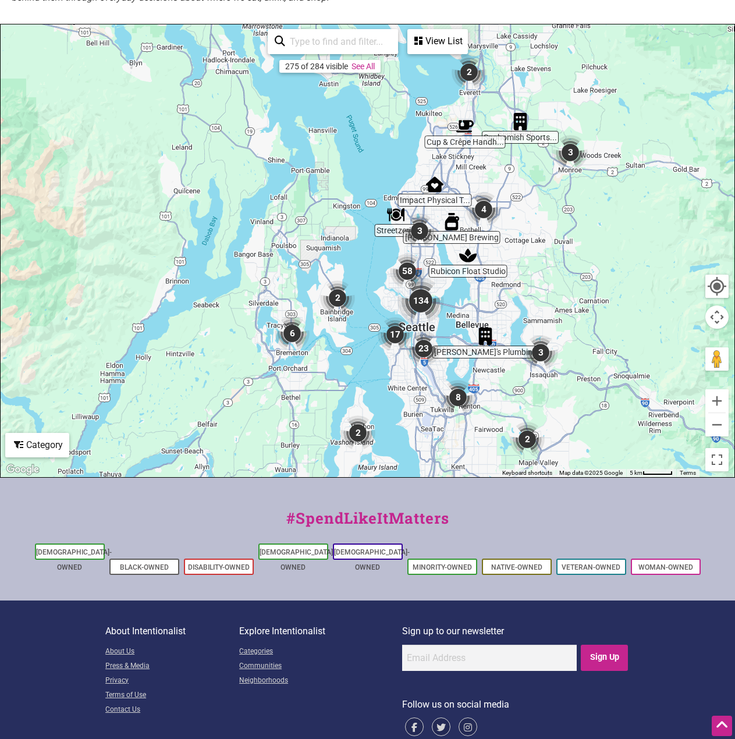
drag, startPoint x: 428, startPoint y: 229, endPoint x: 551, endPoint y: 272, distance: 130.0
click at [551, 272] on div "To navigate, press the arrow keys." at bounding box center [368, 250] width 734 height 453
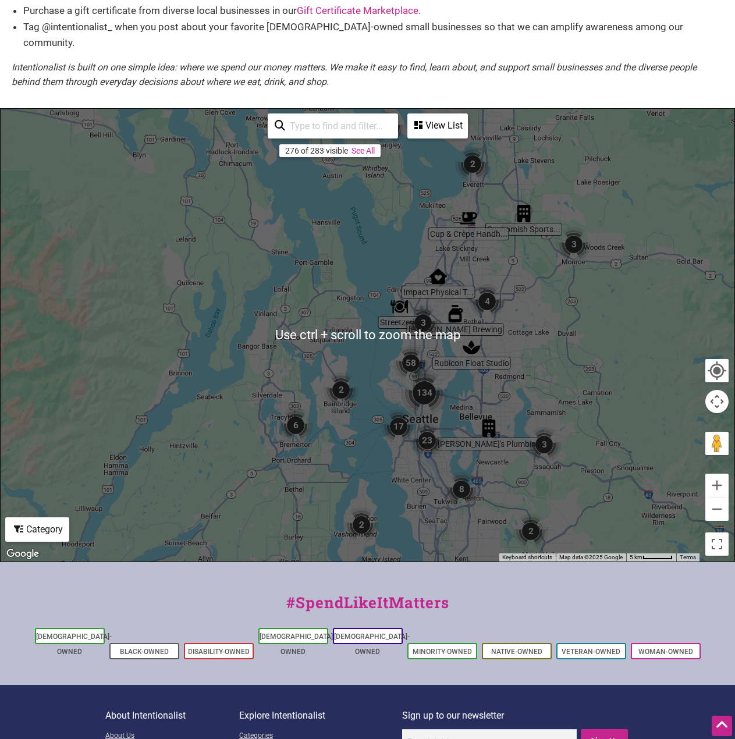
scroll to position [203, 0]
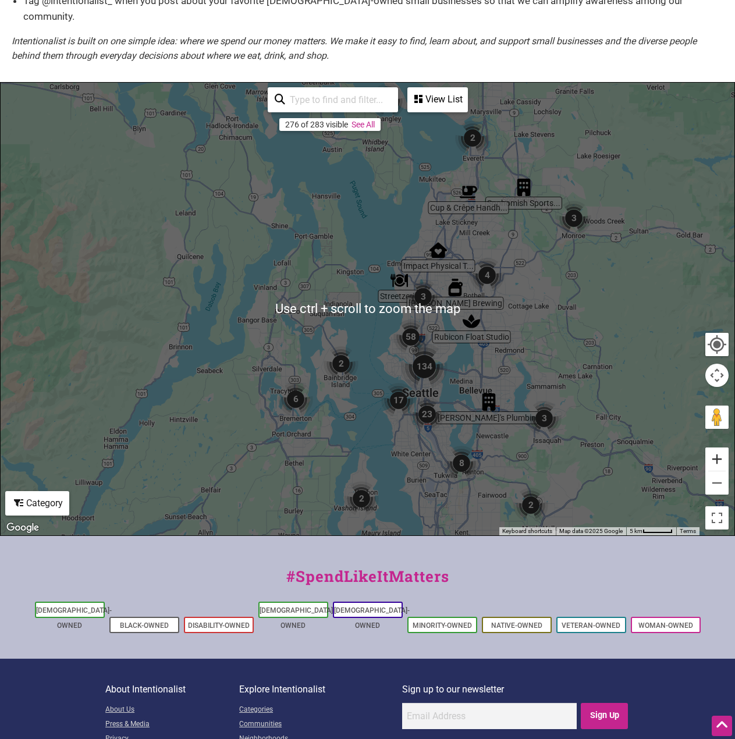
click at [712, 448] on button "Zoom in" at bounding box center [716, 459] width 23 height 23
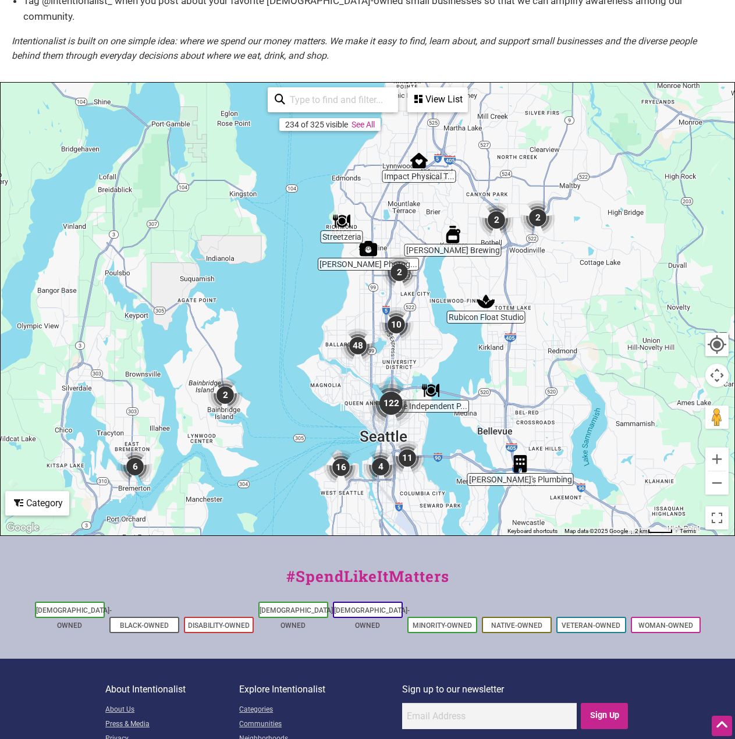
drag, startPoint x: 615, startPoint y: 361, endPoint x: 519, endPoint y: 318, distance: 104.7
click at [519, 318] on div "To navigate, press the arrow keys." at bounding box center [368, 309] width 734 height 453
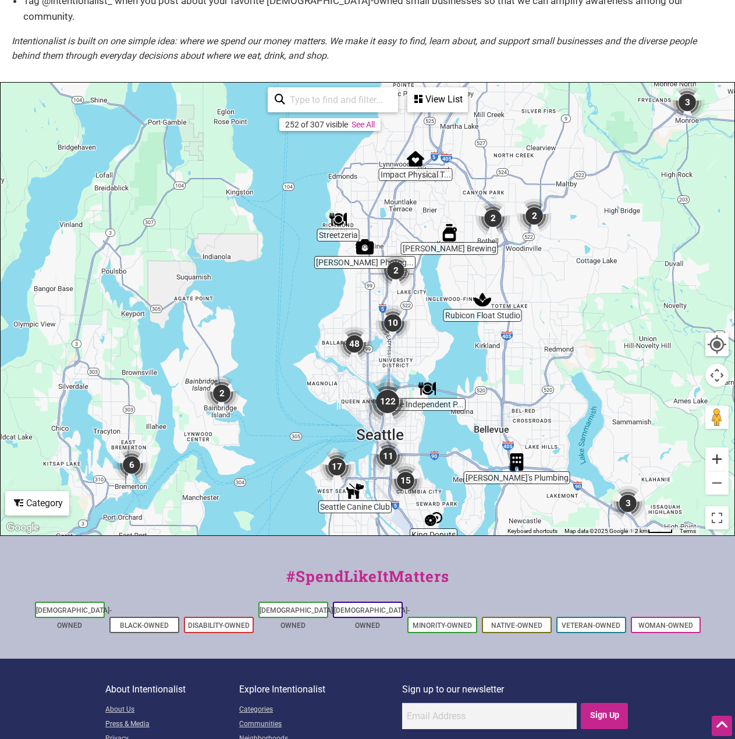
click at [720, 448] on button "Zoom in" at bounding box center [716, 459] width 23 height 23
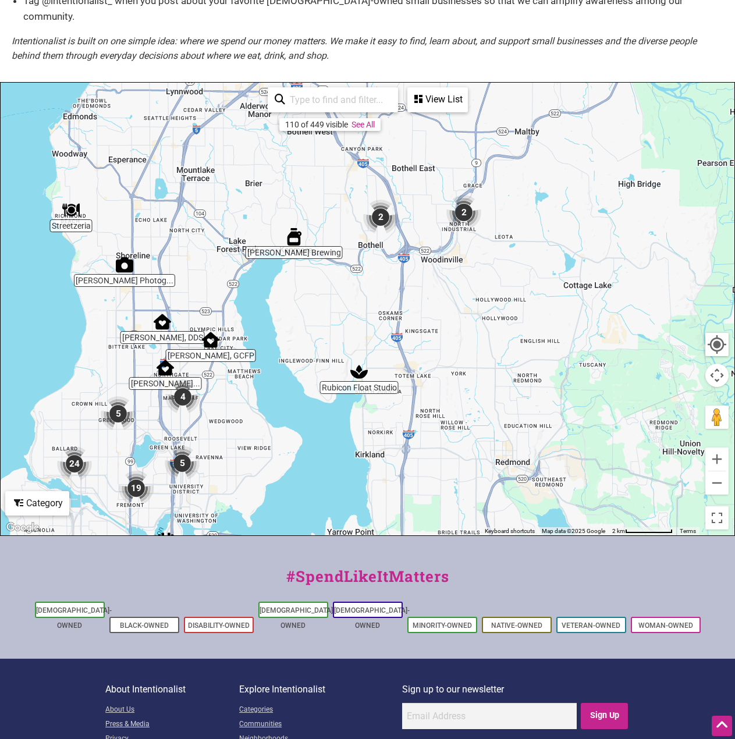
drag, startPoint x: 573, startPoint y: 362, endPoint x: 392, endPoint y: 470, distance: 210.6
click at [392, 470] on div "To navigate, press the arrow keys." at bounding box center [368, 309] width 734 height 453
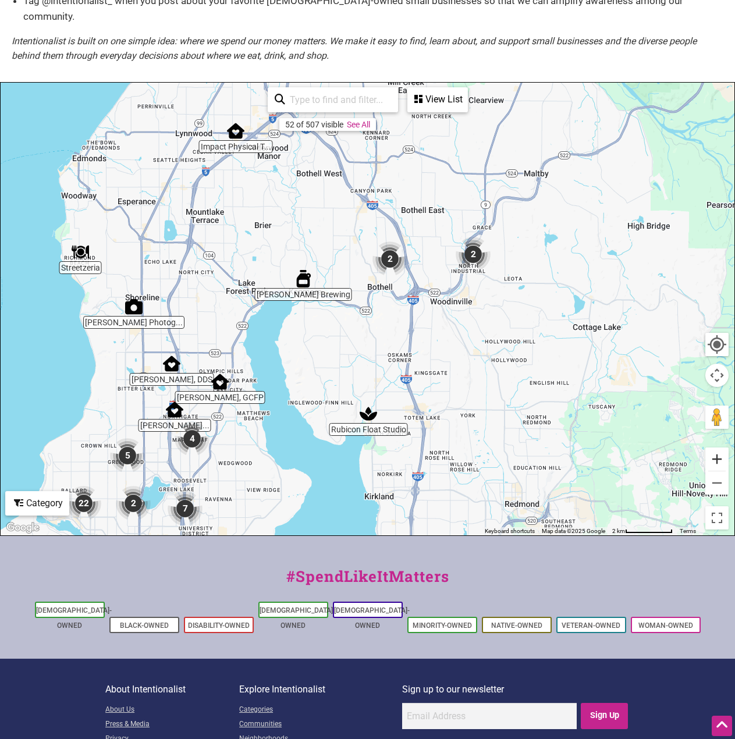
click at [711, 448] on button "Zoom in" at bounding box center [716, 459] width 23 height 23
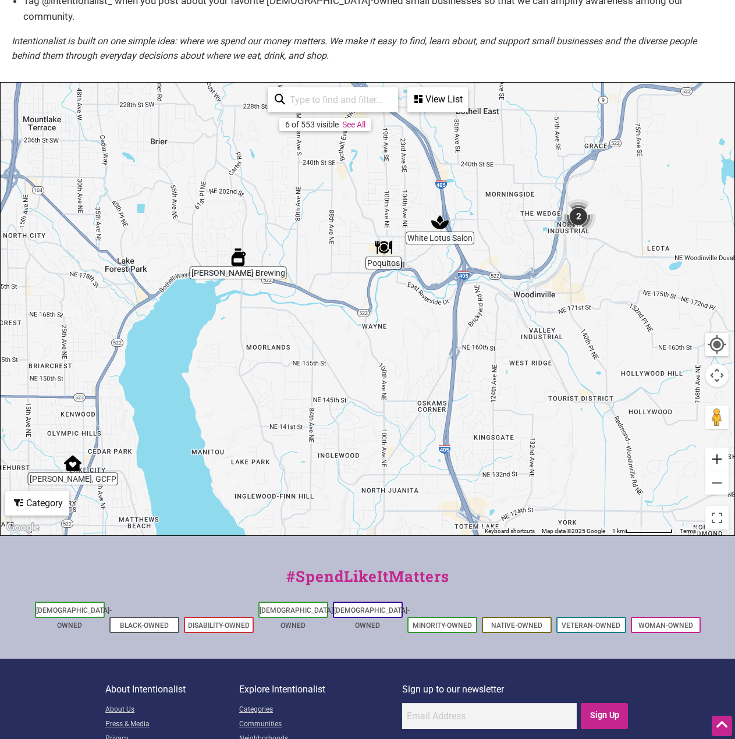
click at [721, 448] on button "Zoom in" at bounding box center [716, 459] width 23 height 23
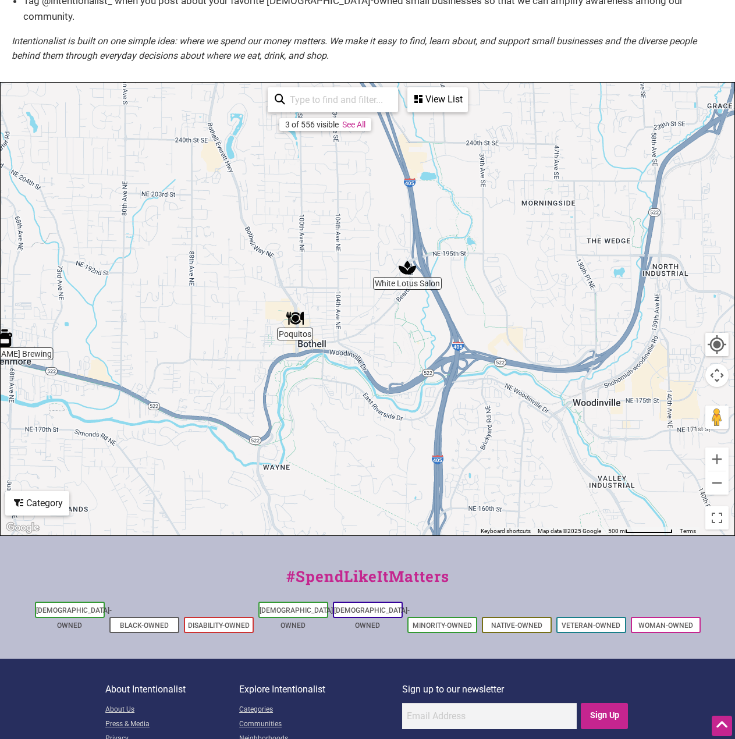
drag, startPoint x: 643, startPoint y: 269, endPoint x: 537, endPoint y: 394, distance: 163.5
click at [537, 394] on div "To navigate, press the arrow keys." at bounding box center [368, 309] width 734 height 453
click at [716, 471] on button "Zoom out" at bounding box center [716, 482] width 23 height 23
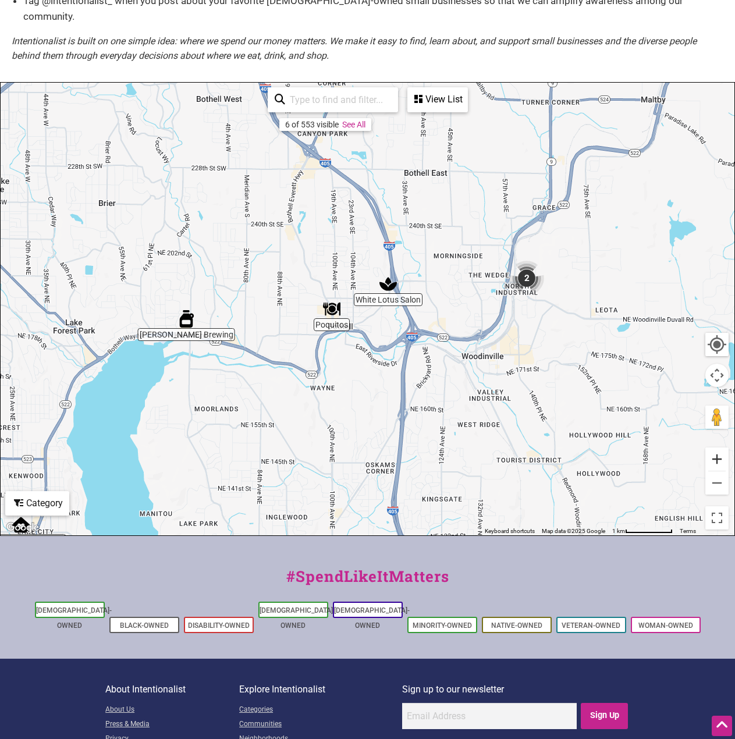
click at [723, 448] on button "Zoom in" at bounding box center [716, 459] width 23 height 23
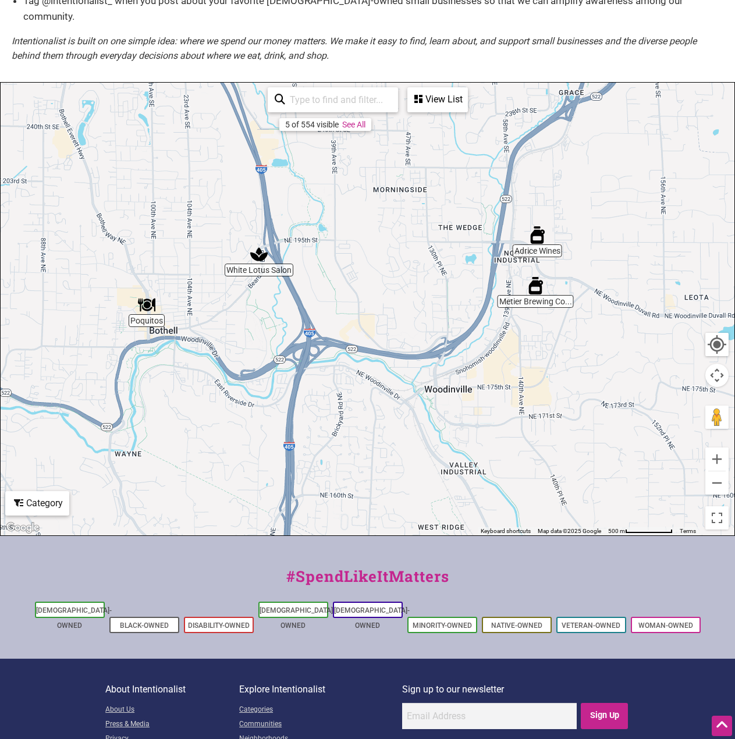
drag, startPoint x: 606, startPoint y: 368, endPoint x: 456, endPoint y: 355, distance: 150.8
click at [456, 355] on div "To navigate, press the arrow keys." at bounding box center [368, 309] width 734 height 453
click at [541, 275] on img "Metier Brewing Company" at bounding box center [535, 285] width 27 height 27
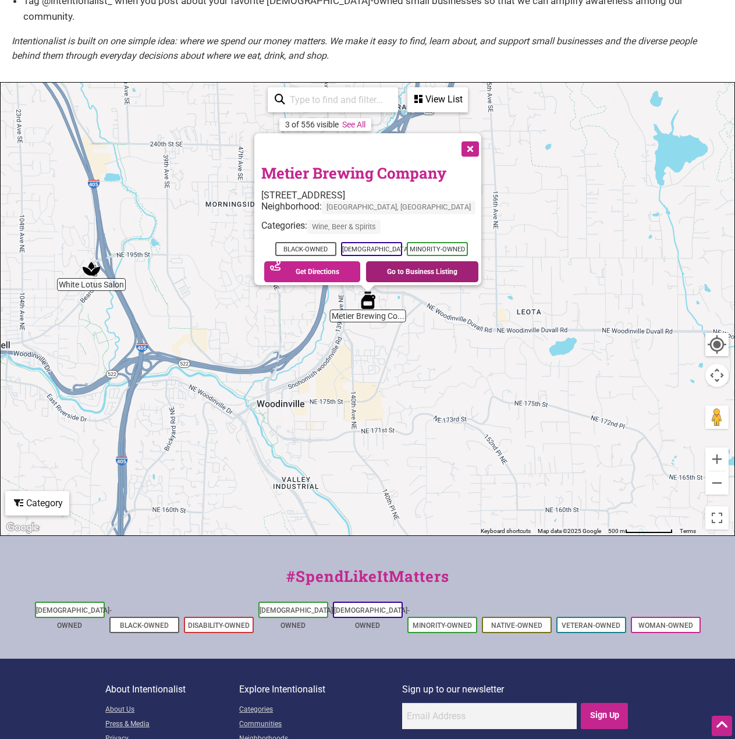
click at [417, 261] on link "Go to Business Listing" at bounding box center [422, 271] width 112 height 21
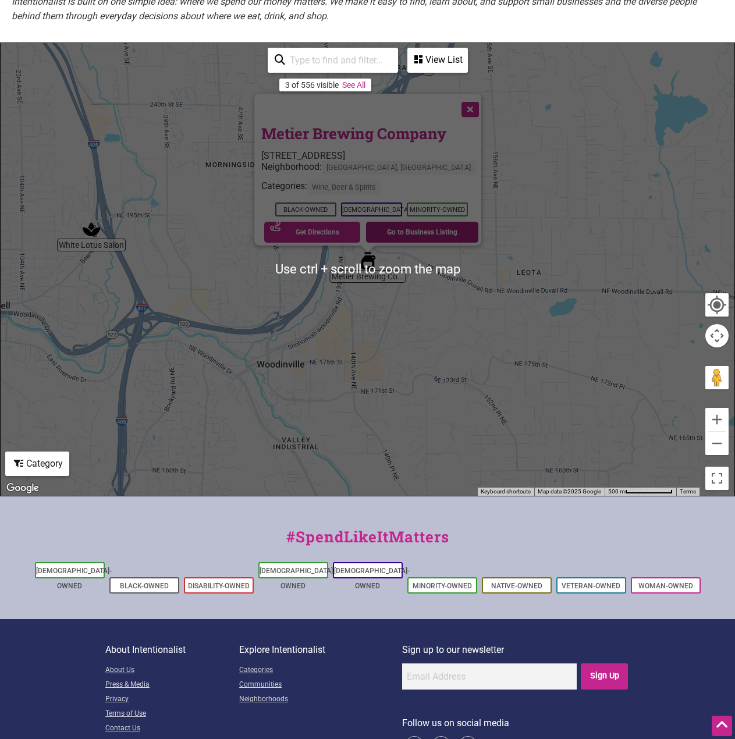
scroll to position [261, 0]
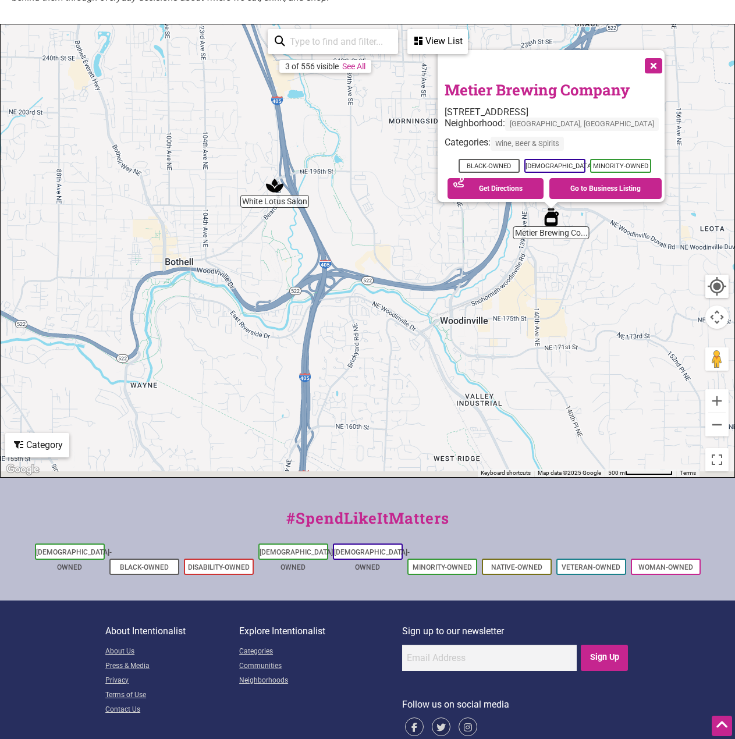
drag, startPoint x: 308, startPoint y: 340, endPoint x: 781, endPoint y: 185, distance: 497.3
click at [735, 185] on html "× Menu 0 Add a Business Map Blog Store Offers Intentionalist Cards Buy Black Ca…" at bounding box center [367, 108] width 735 height 739
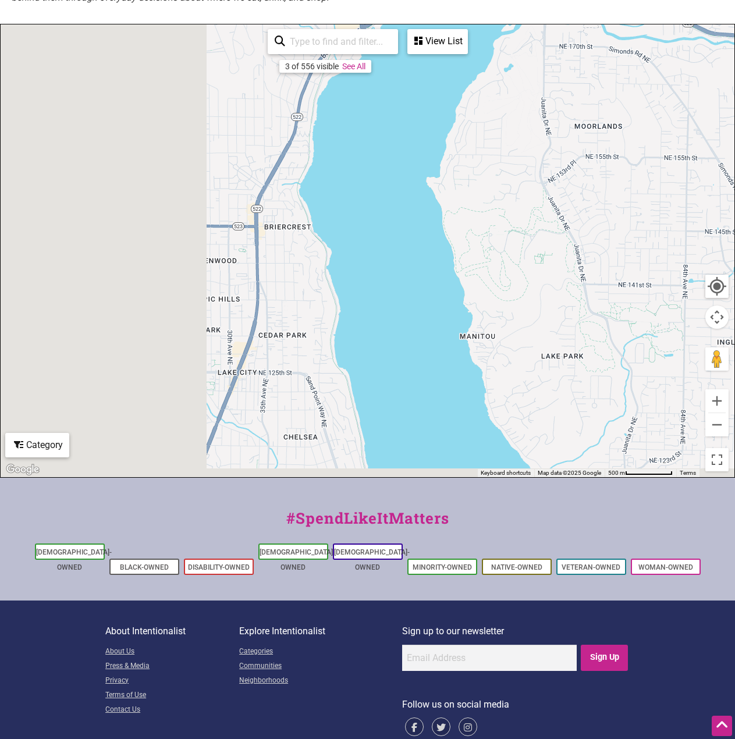
drag, startPoint x: 346, startPoint y: 218, endPoint x: 659, endPoint y: 110, distance: 331.9
click at [729, 72] on div "To navigate, press the arrow keys." at bounding box center [368, 250] width 734 height 453
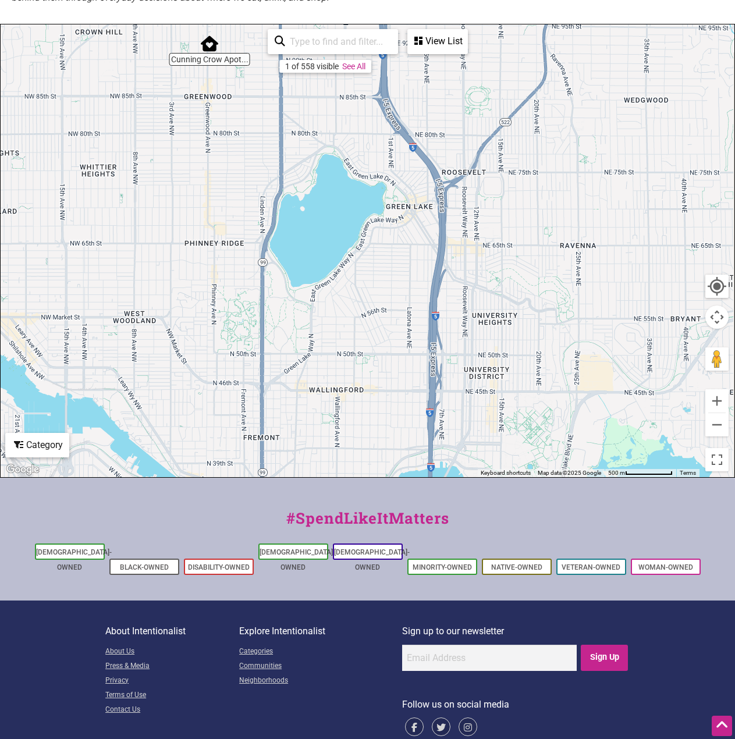
drag, startPoint x: 399, startPoint y: 221, endPoint x: 49, endPoint y: -48, distance: 441.3
click at [49, 0] on html "× Menu 0 Add a Business Map Blog Store Offers Intentionalist Cards Buy Black Ca…" at bounding box center [367, 108] width 735 height 739
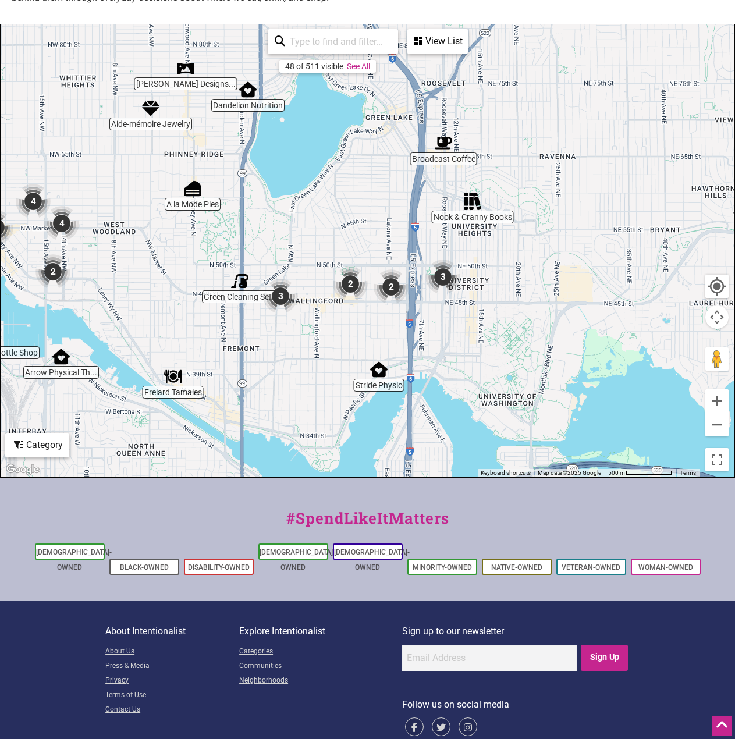
drag, startPoint x: 585, startPoint y: 268, endPoint x: 565, endPoint y: 179, distance: 91.8
click at [565, 179] on div "To navigate, press the arrow keys." at bounding box center [368, 250] width 734 height 453
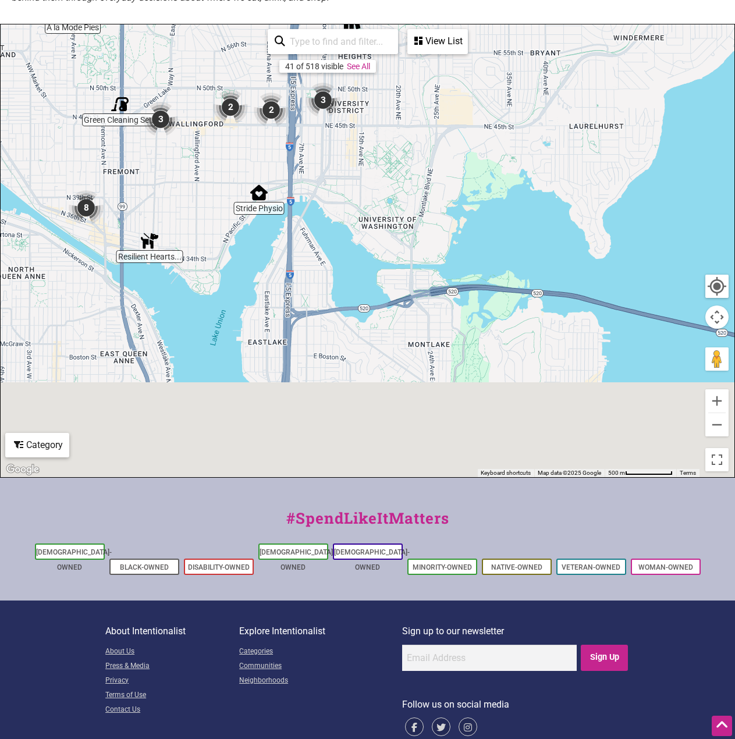
drag, startPoint x: 568, startPoint y: 320, endPoint x: 361, endPoint y: 61, distance: 331.3
click at [362, 61] on div "To navigate, press the arrow keys." at bounding box center [368, 250] width 734 height 453
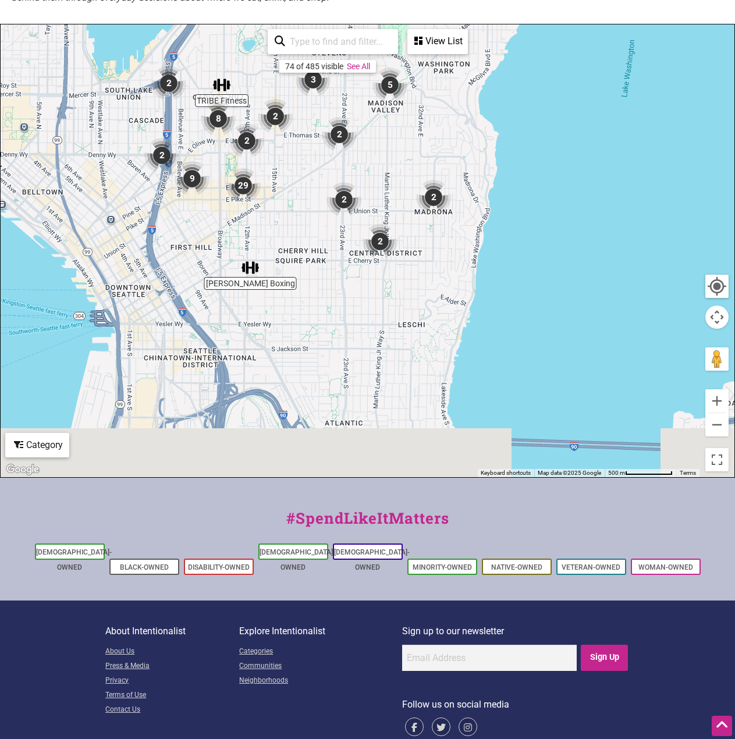
drag, startPoint x: 463, startPoint y: 232, endPoint x: 603, endPoint y: 33, distance: 243.5
click at [603, 33] on div "To navigate, press the arrow keys." at bounding box center [368, 250] width 734 height 453
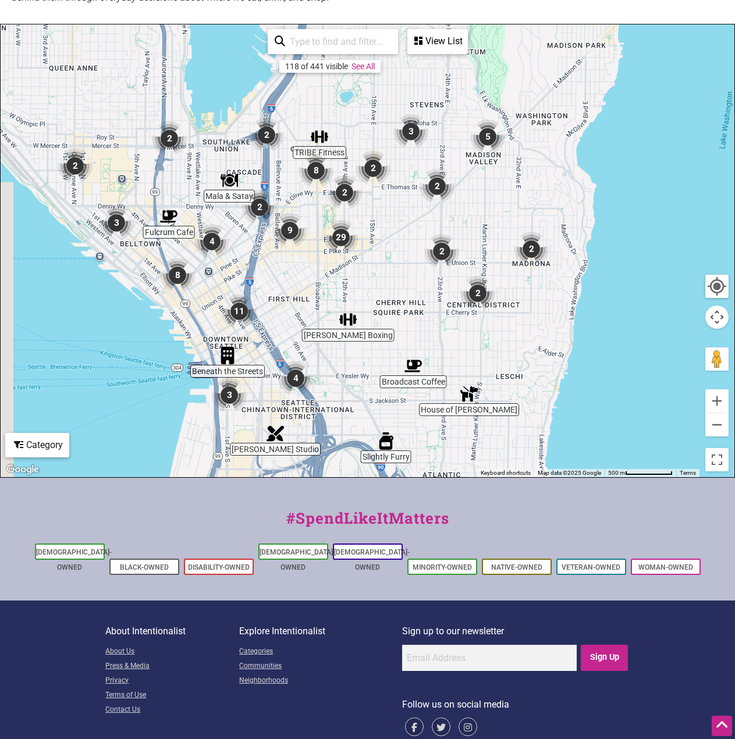
drag, startPoint x: 333, startPoint y: 209, endPoint x: 361, endPoint y: 261, distance: 59.4
click at [361, 265] on div "To navigate, press the arrow keys." at bounding box center [368, 250] width 734 height 453
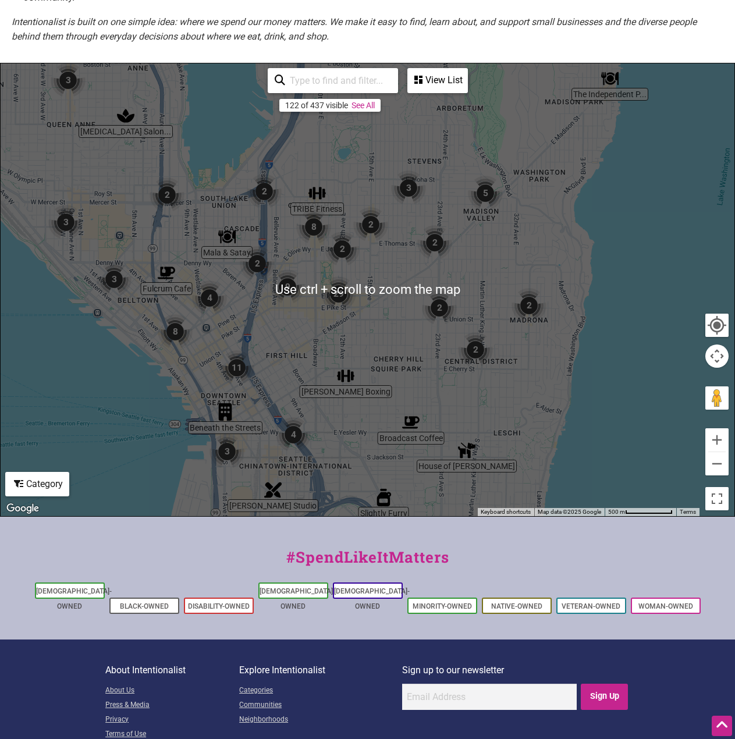
scroll to position [203, 0]
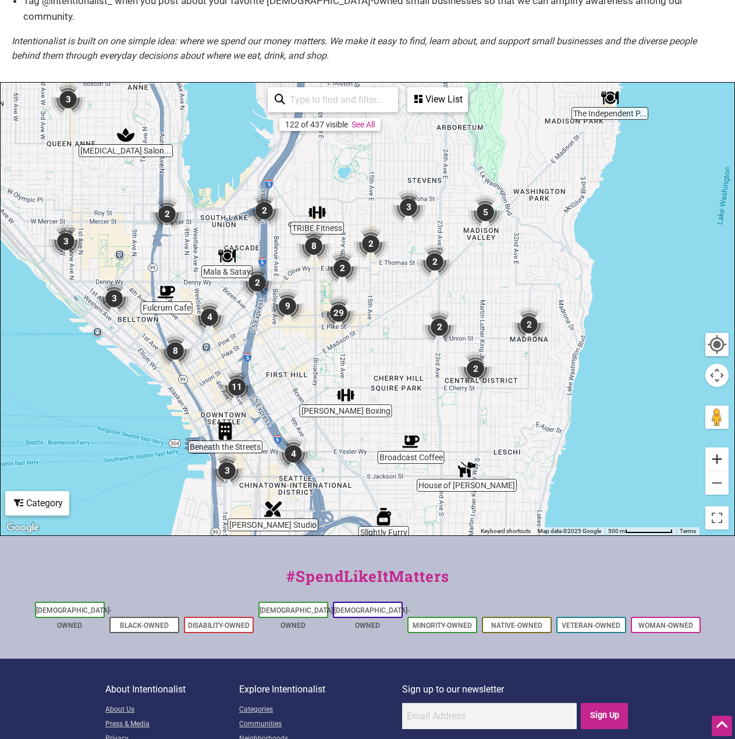
click at [716, 448] on button "Zoom in" at bounding box center [716, 459] width 23 height 23
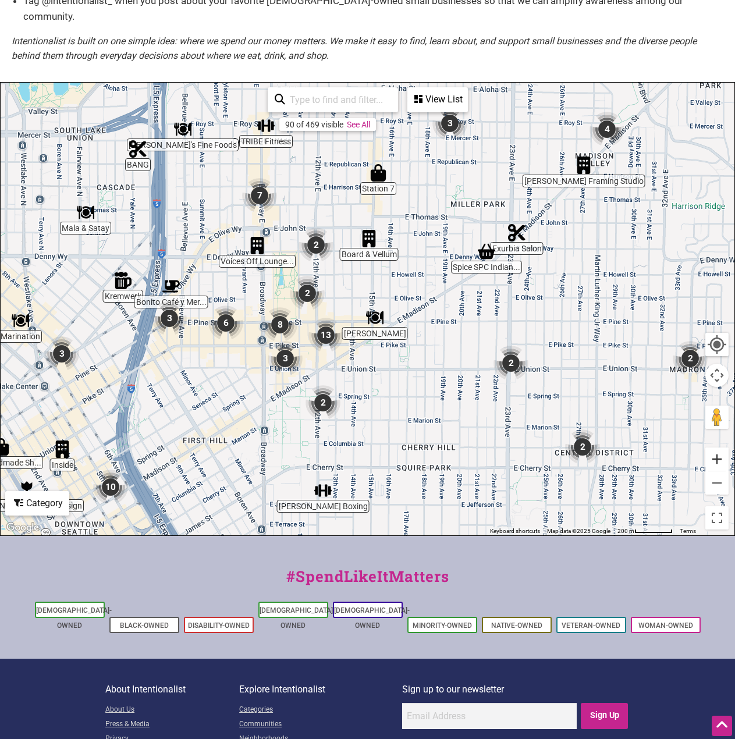
click at [716, 448] on button "Zoom in" at bounding box center [716, 459] width 23 height 23
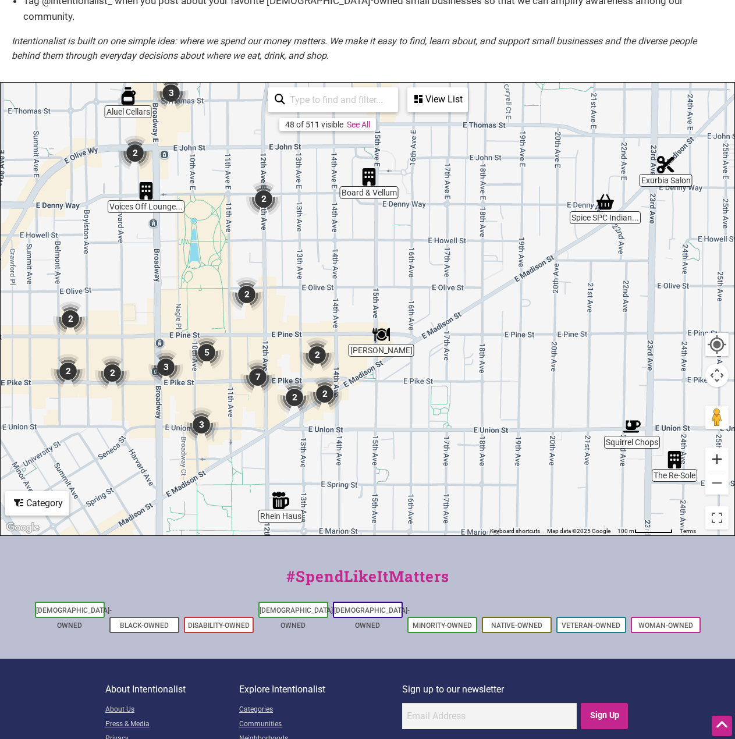
click at [716, 448] on button "Zoom in" at bounding box center [716, 459] width 23 height 23
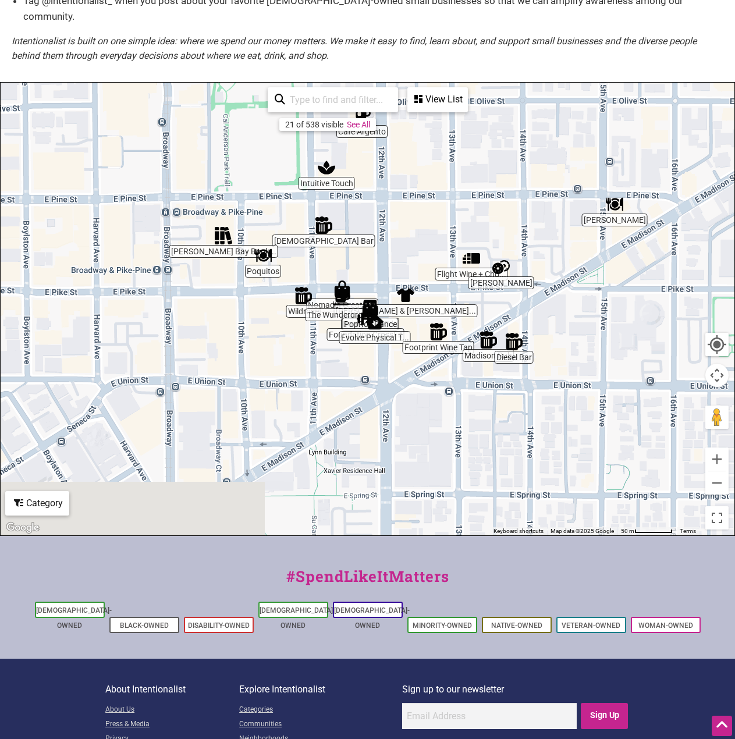
drag, startPoint x: 456, startPoint y: 348, endPoint x: 675, endPoint y: 183, distance: 274.7
click at [675, 183] on div "To navigate, press the arrow keys." at bounding box center [368, 309] width 734 height 453
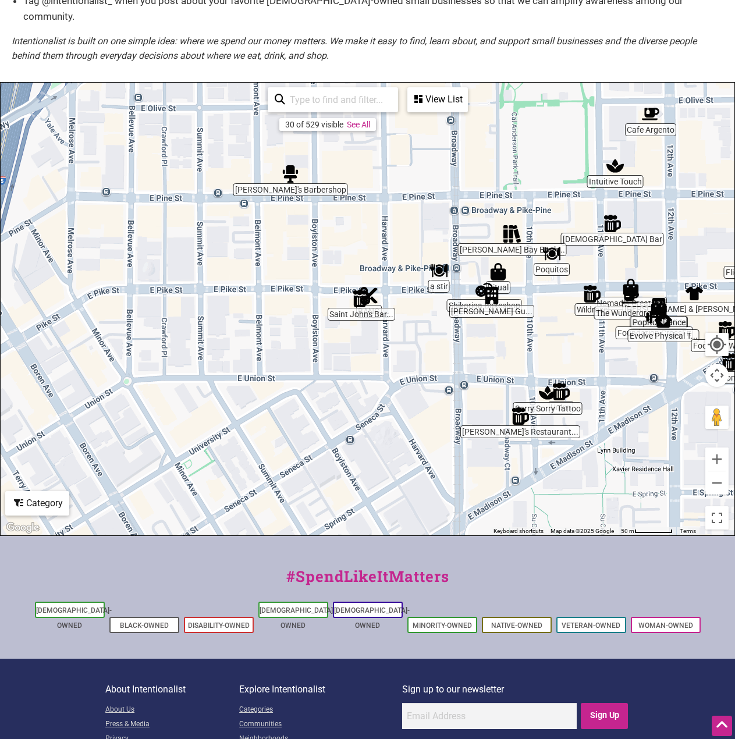
drag, startPoint x: 434, startPoint y: 179, endPoint x: 723, endPoint y: 177, distance: 288.7
click at [723, 177] on div "To navigate, press the arrow keys." at bounding box center [368, 309] width 734 height 453
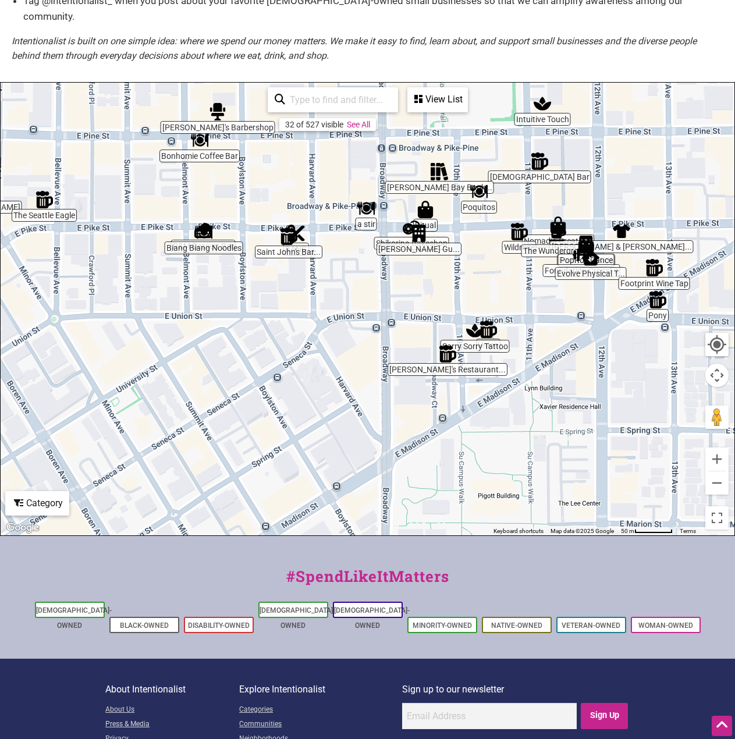
drag, startPoint x: 578, startPoint y: 353, endPoint x: 506, endPoint y: 289, distance: 96.9
click at [506, 289] on div "To navigate, press the arrow keys." at bounding box center [368, 309] width 734 height 453
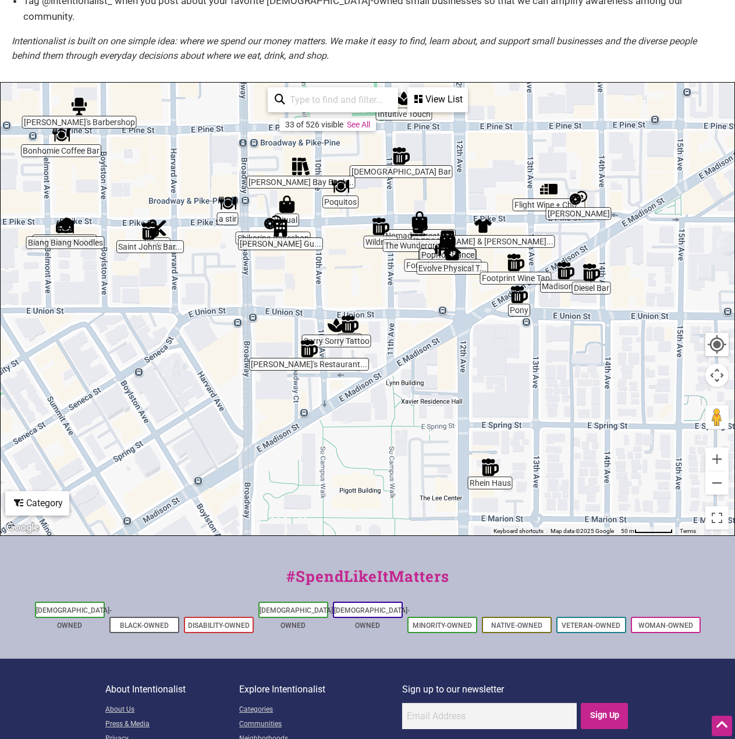
drag, startPoint x: 592, startPoint y: 345, endPoint x: 451, endPoint y: 339, distance: 141.0
click at [451, 339] on div "To navigate, press the arrow keys." at bounding box center [368, 309] width 734 height 453
click at [716, 471] on button "Zoom out" at bounding box center [716, 482] width 23 height 23
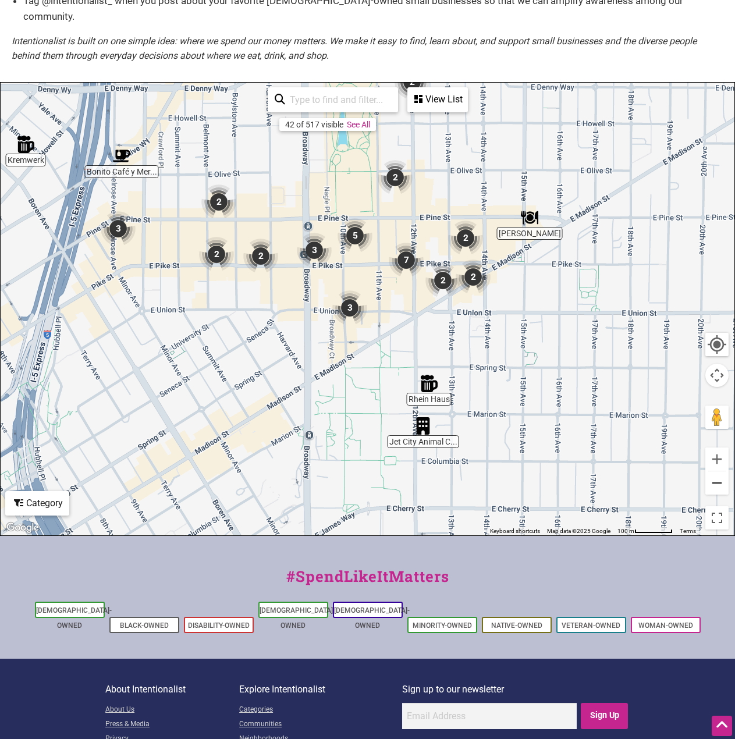
click at [716, 471] on button "Zoom out" at bounding box center [716, 482] width 23 height 23
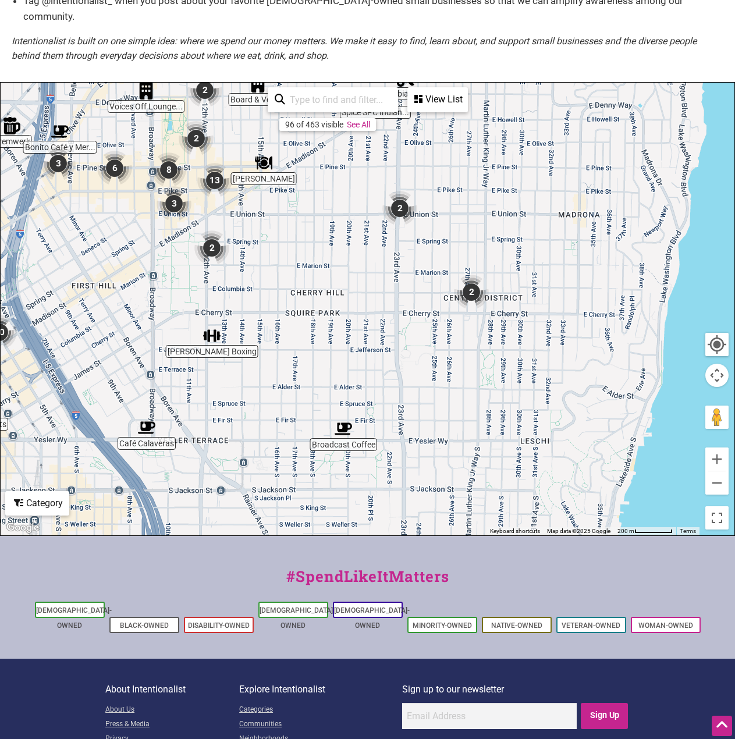
drag, startPoint x: 360, startPoint y: 354, endPoint x: 172, endPoint y: 261, distance: 210.1
click at [172, 261] on div "To navigate, press the arrow keys." at bounding box center [368, 309] width 734 height 453
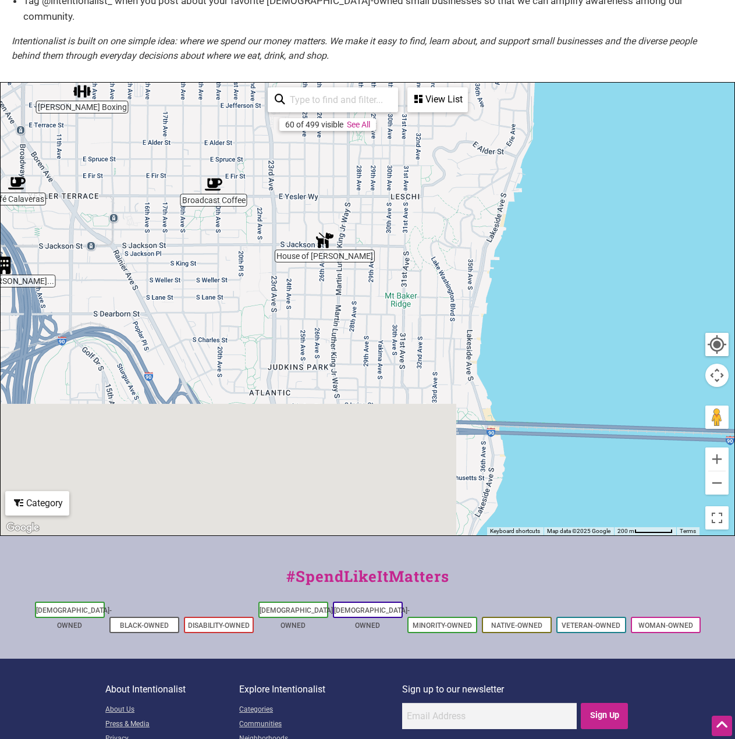
drag, startPoint x: 527, startPoint y: 372, endPoint x: 434, endPoint y: 145, distance: 245.1
click at [434, 145] on div "To navigate, press the arrow keys." at bounding box center [368, 309] width 734 height 453
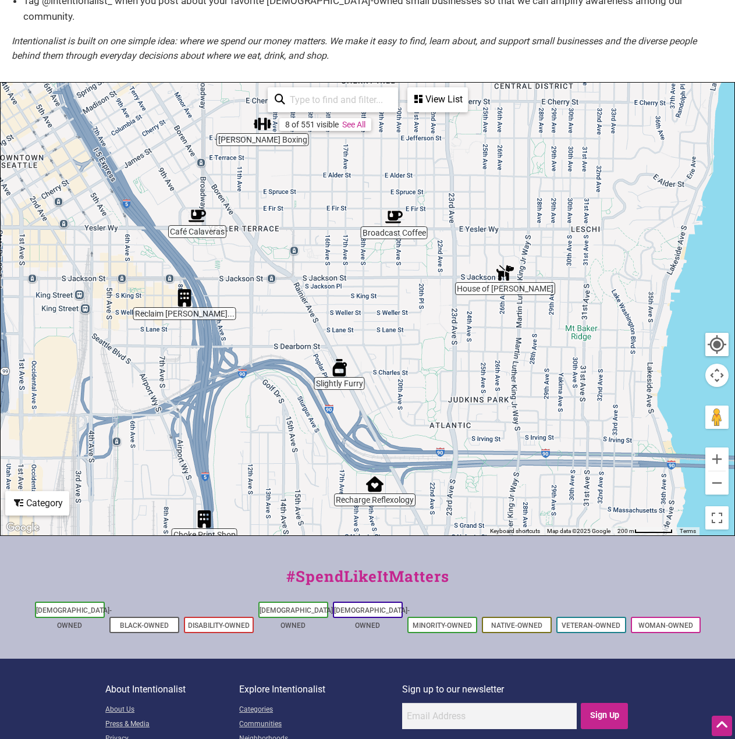
drag, startPoint x: 597, startPoint y: 282, endPoint x: 776, endPoint y: 320, distance: 183.8
click at [735, 320] on html "× Menu 0 Add a Business Map Blog Store Offers Intentionalist Cards Buy Black Ca…" at bounding box center [367, 166] width 735 height 739
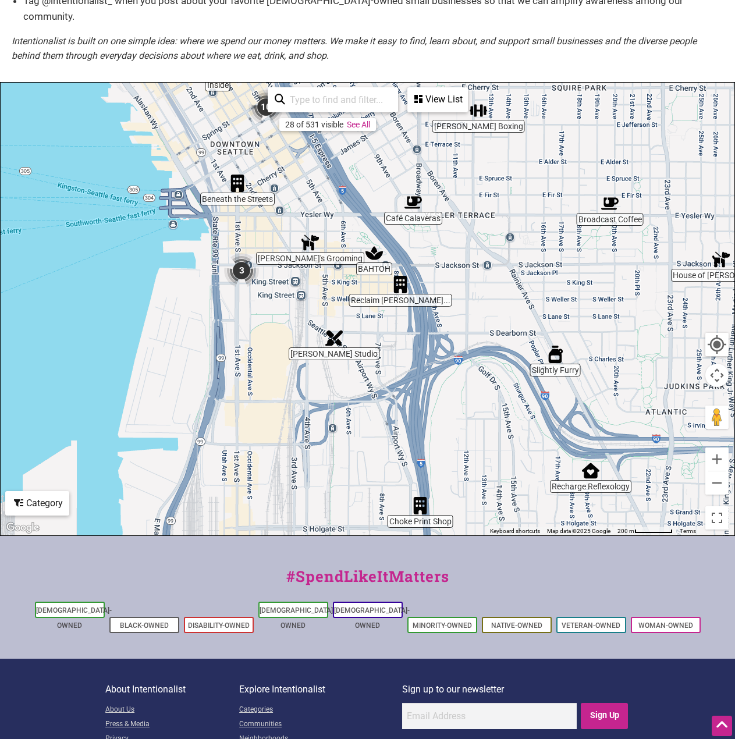
drag, startPoint x: 438, startPoint y: 292, endPoint x: 645, endPoint y: 284, distance: 207.3
click at [645, 284] on div "To navigate, press the arrow keys." at bounding box center [368, 309] width 734 height 453
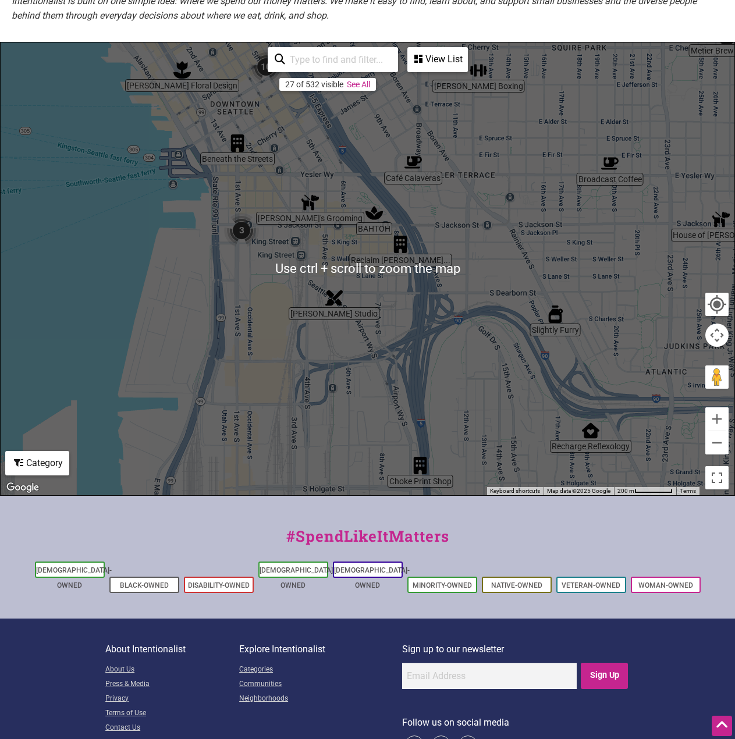
scroll to position [261, 0]
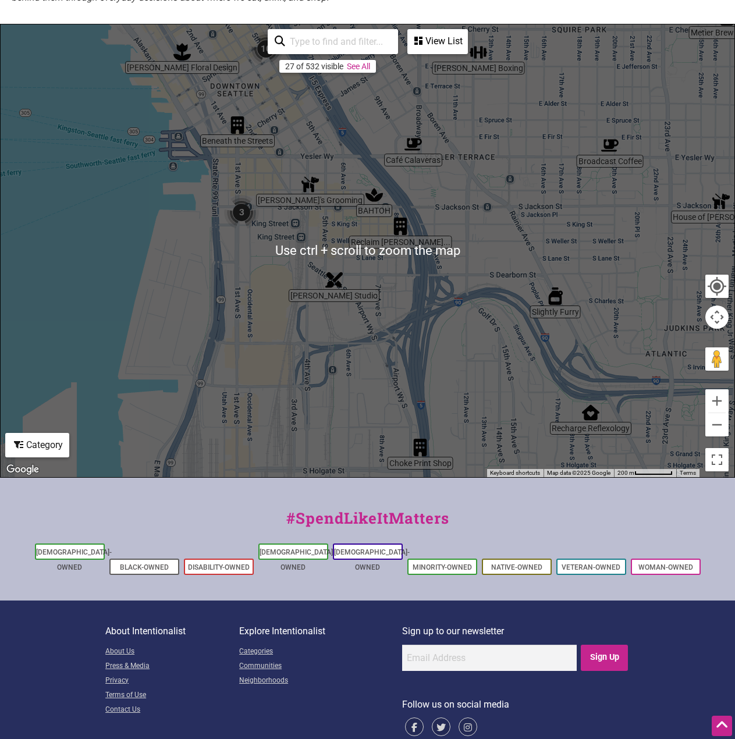
click at [715, 421] on div "To navigate, press the arrow keys." at bounding box center [368, 250] width 734 height 453
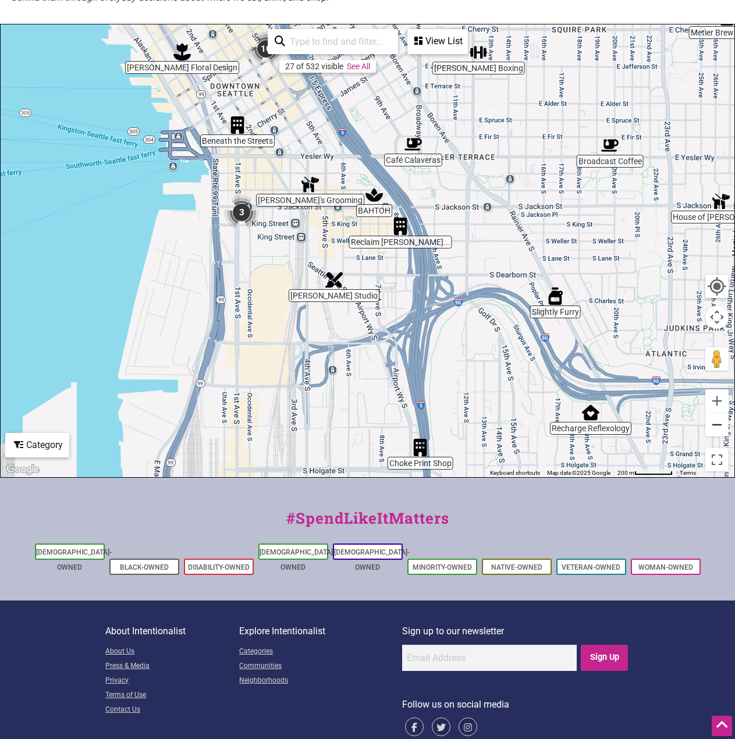
click at [716, 413] on button "Zoom out" at bounding box center [716, 424] width 23 height 23
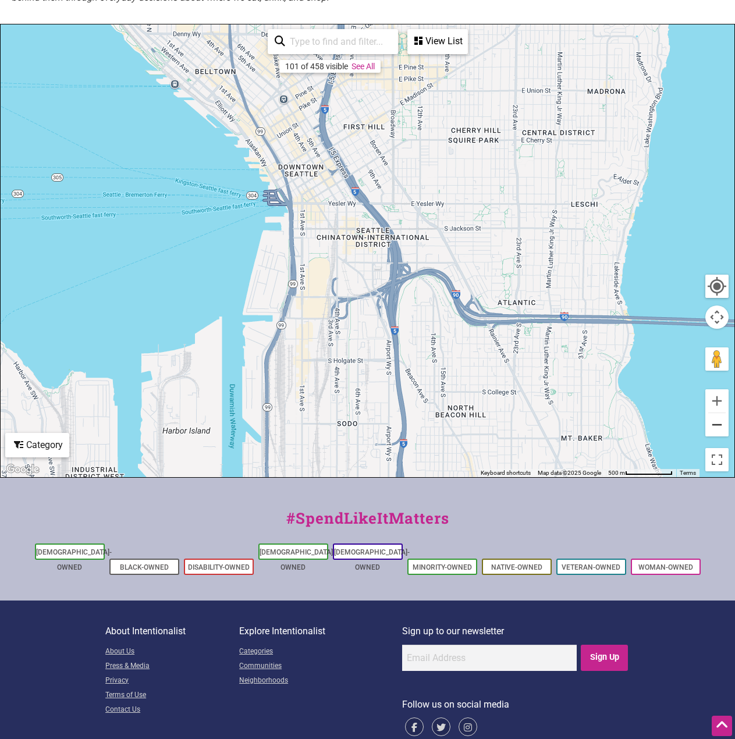
click at [716, 413] on button "Zoom out" at bounding box center [716, 424] width 23 height 23
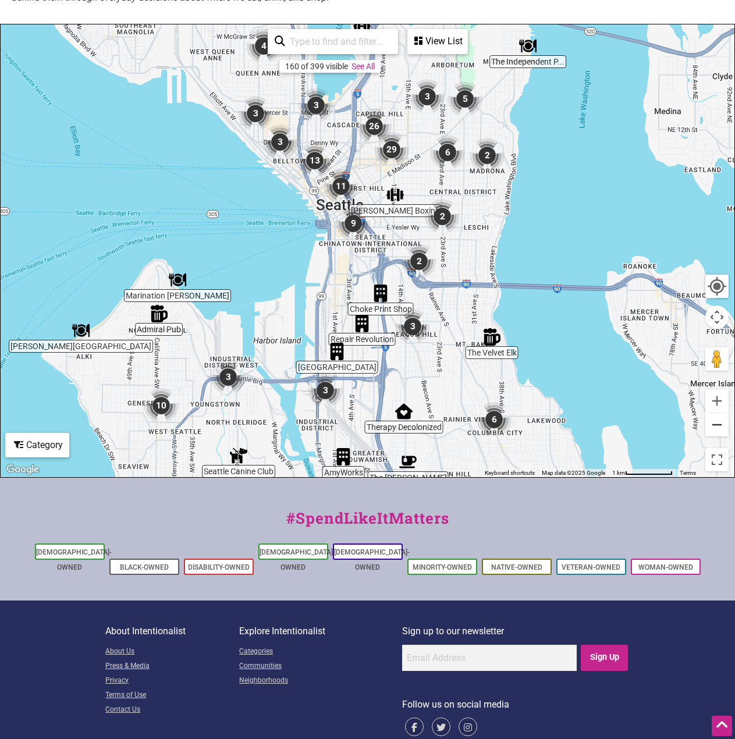
click at [716, 413] on button "Zoom out" at bounding box center [716, 424] width 23 height 23
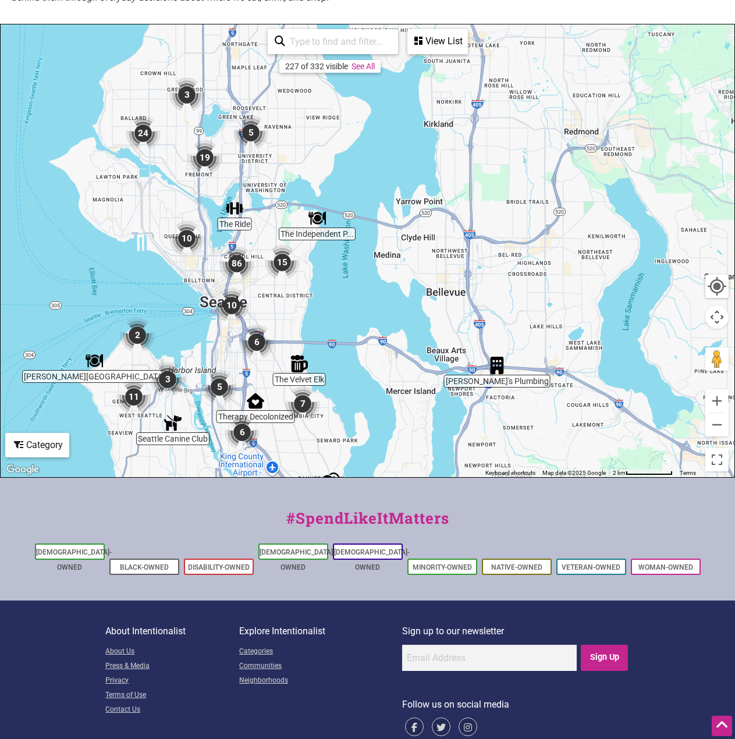
drag, startPoint x: 607, startPoint y: 320, endPoint x: 470, endPoint y: 404, distance: 160.4
click at [470, 404] on div "To navigate, press the arrow keys." at bounding box center [368, 250] width 734 height 453
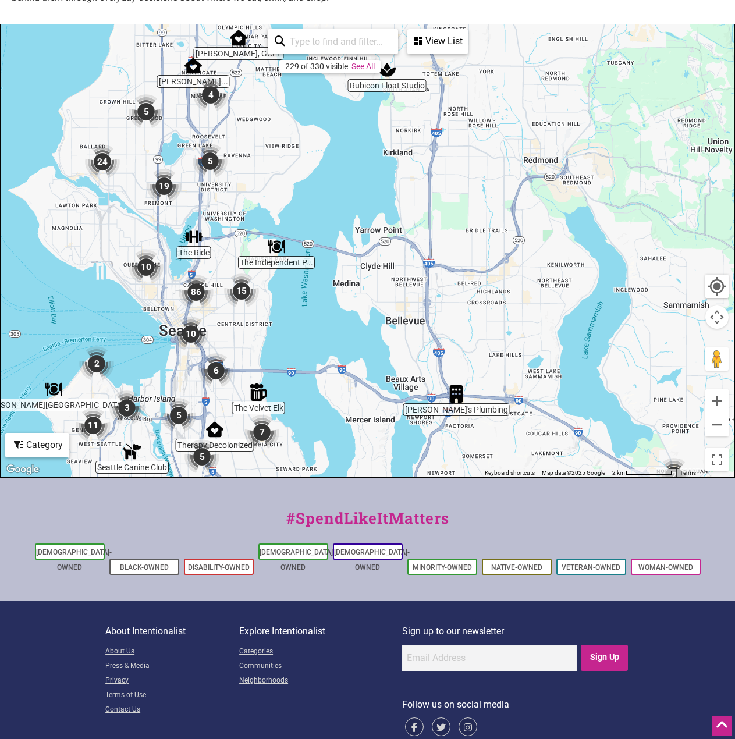
drag, startPoint x: 534, startPoint y: 283, endPoint x: 496, endPoint y: 300, distance: 41.1
click at [496, 300] on div "To navigate, press the arrow keys." at bounding box center [368, 250] width 734 height 453
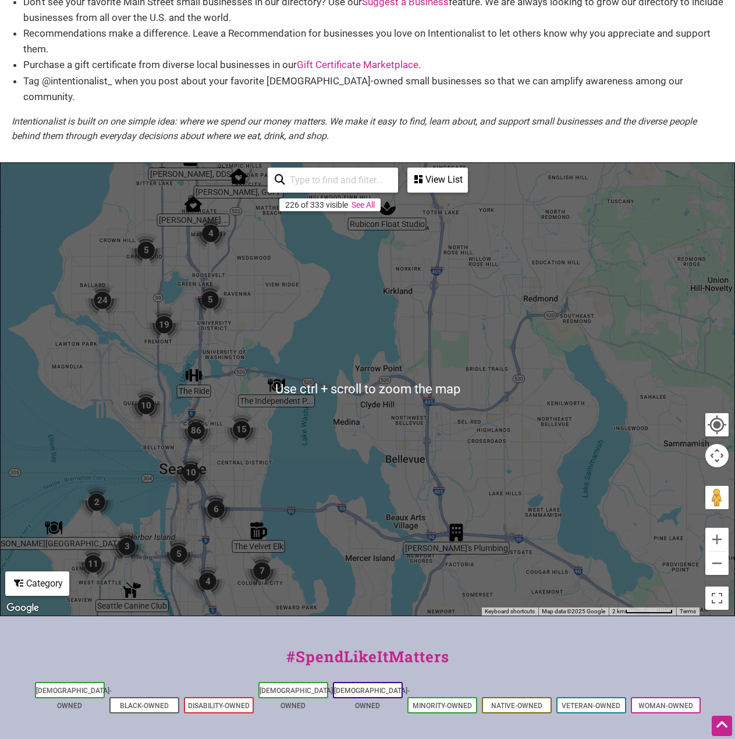
scroll to position [0, 0]
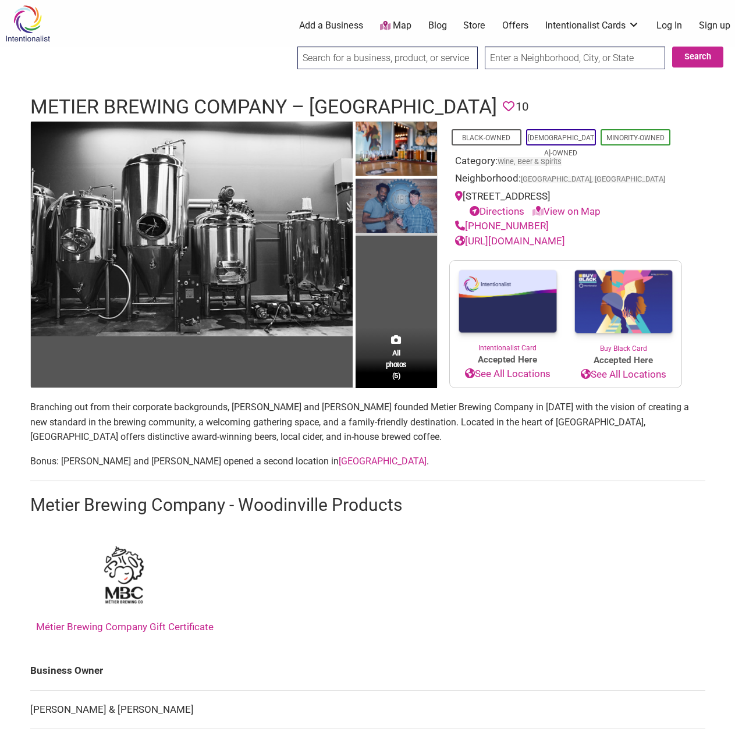
click at [392, 203] on img at bounding box center [396, 207] width 81 height 57
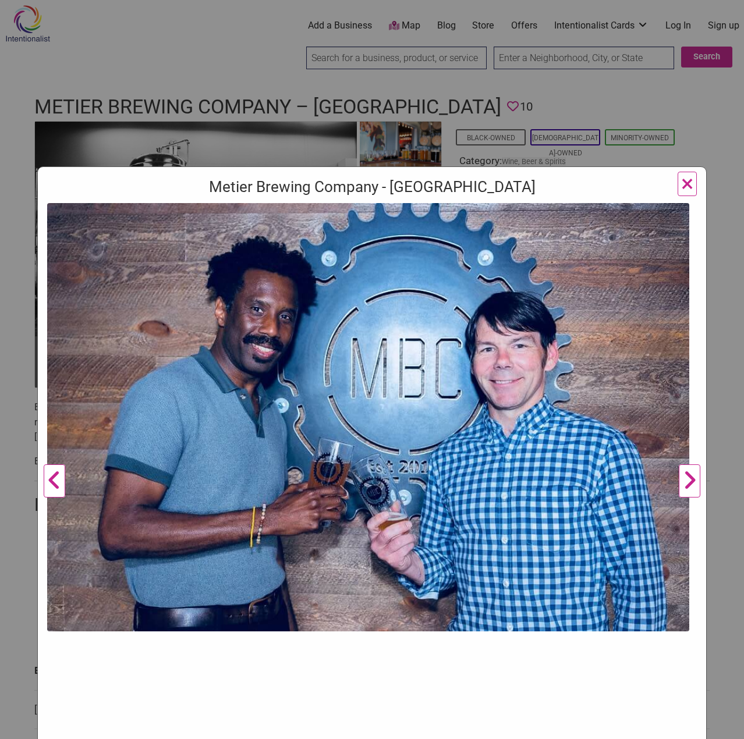
click at [682, 480] on button "Next" at bounding box center [689, 481] width 32 height 556
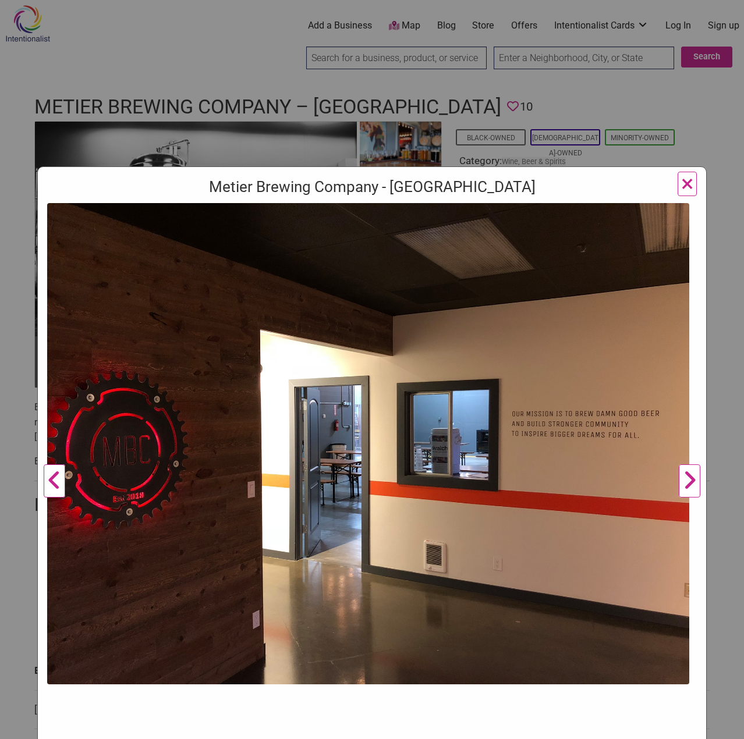
click at [682, 480] on button "Next" at bounding box center [689, 481] width 32 height 556
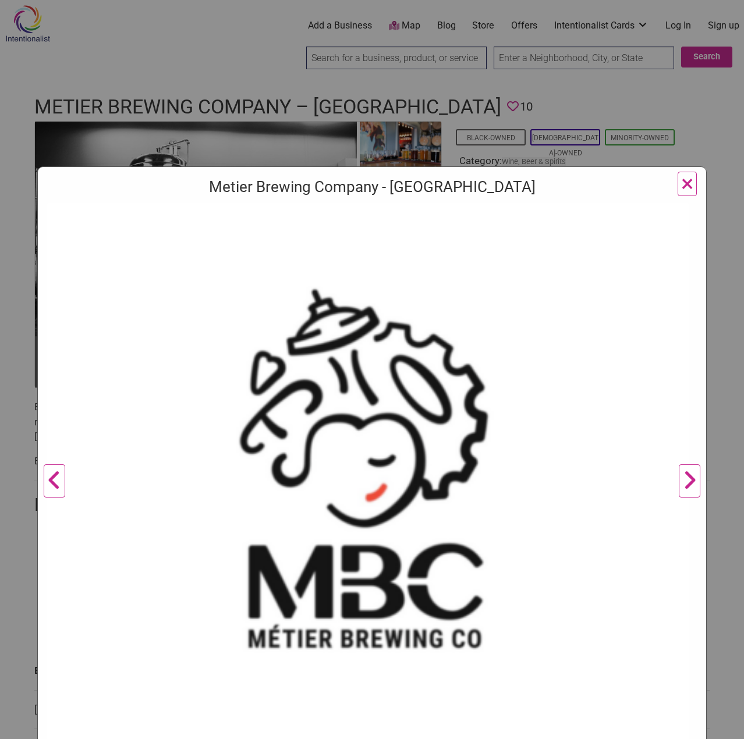
click at [682, 480] on button "Next" at bounding box center [689, 481] width 32 height 556
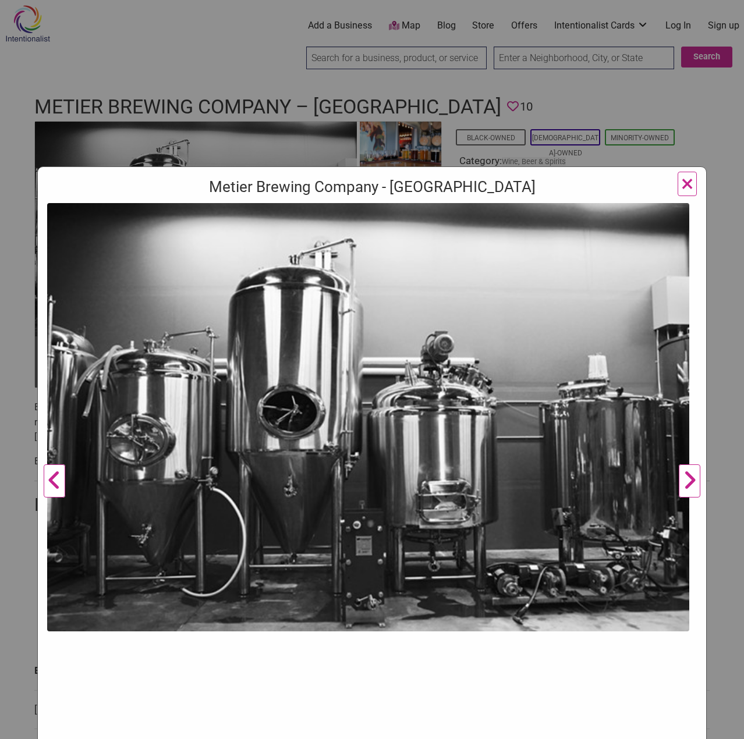
click at [681, 190] on span "×" at bounding box center [687, 183] width 12 height 27
